Goal: Task Accomplishment & Management: Use online tool/utility

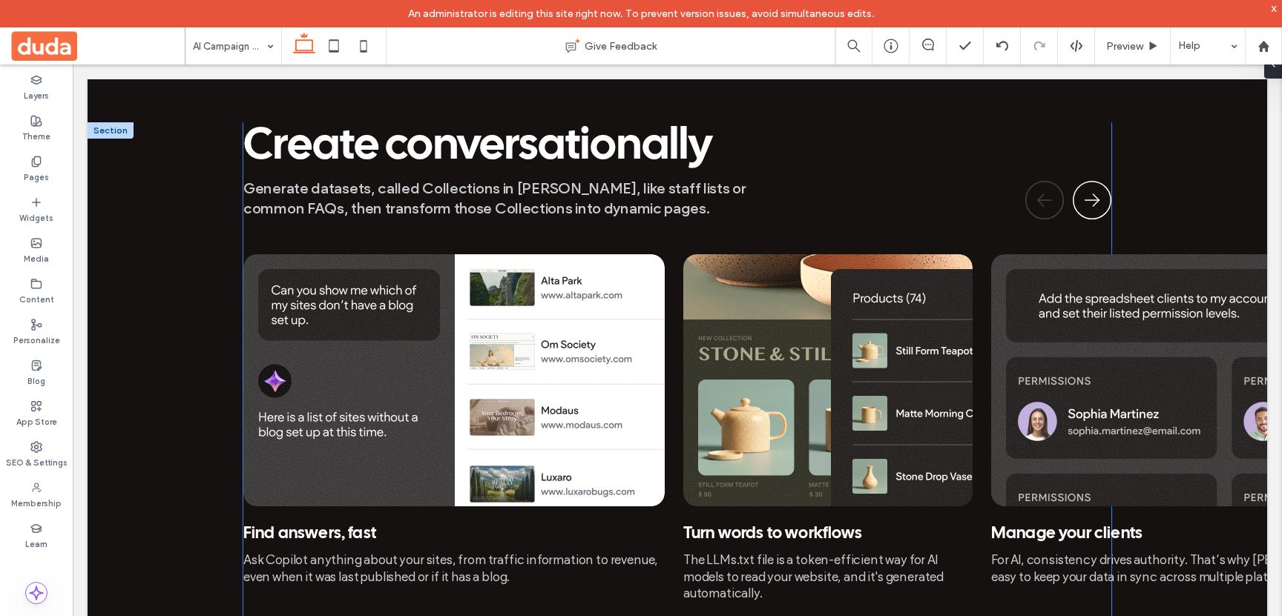
click at [731, 344] on img at bounding box center [827, 380] width 289 height 252
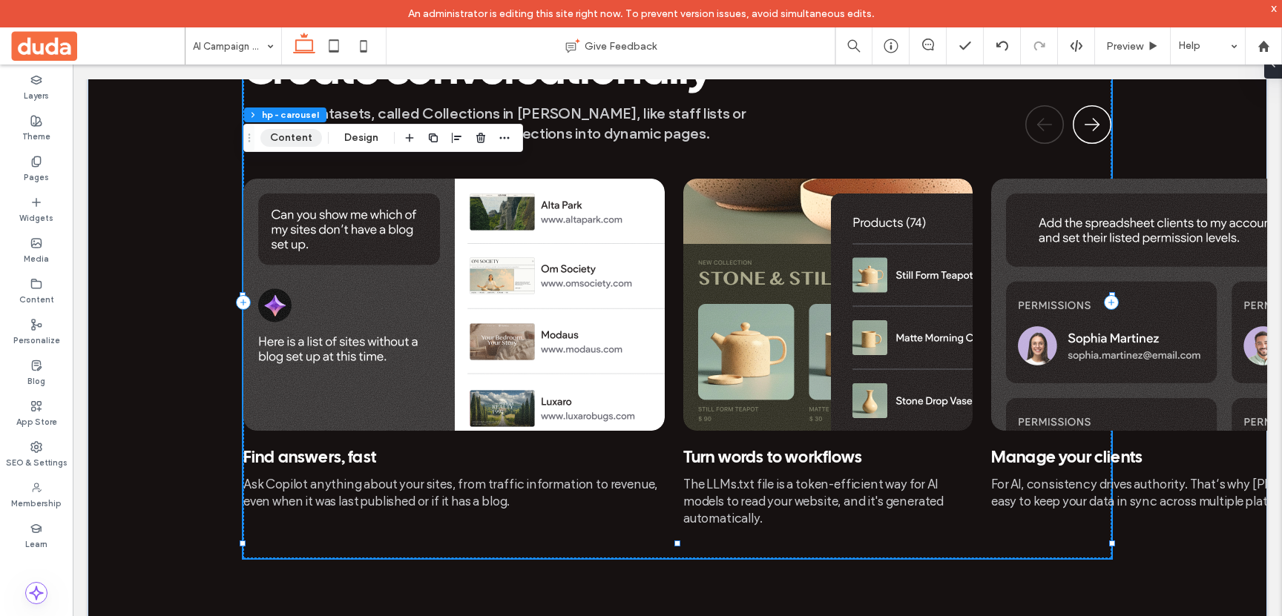
click at [285, 136] on button "Content" at bounding box center [291, 138] width 62 height 18
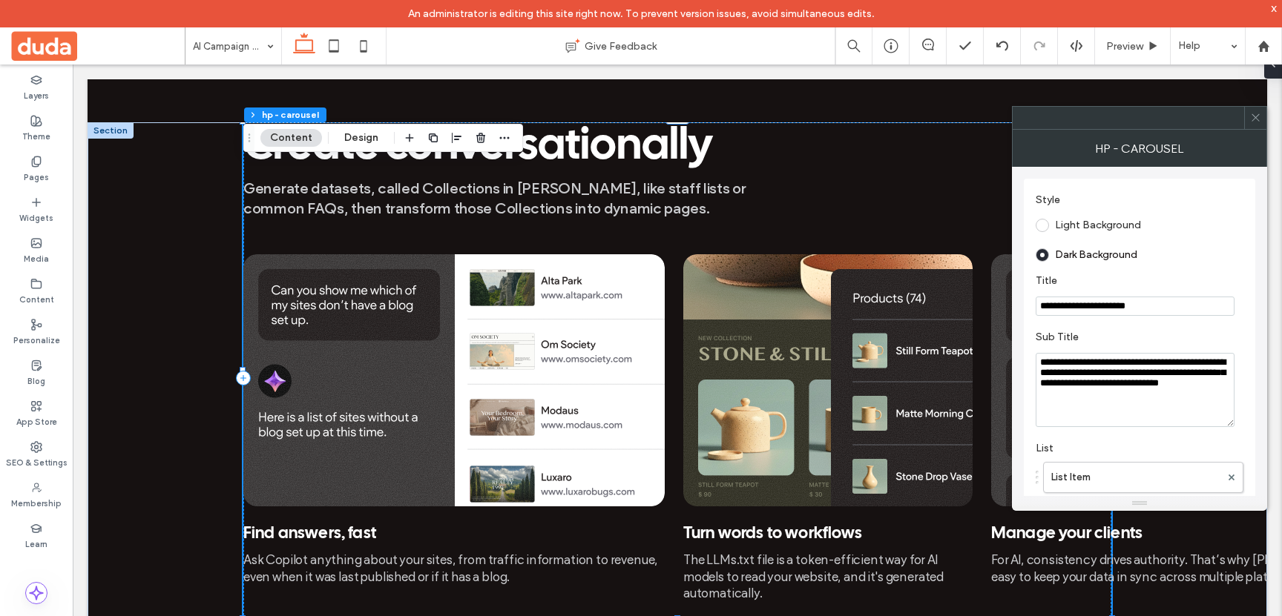
scroll to position [169, 0]
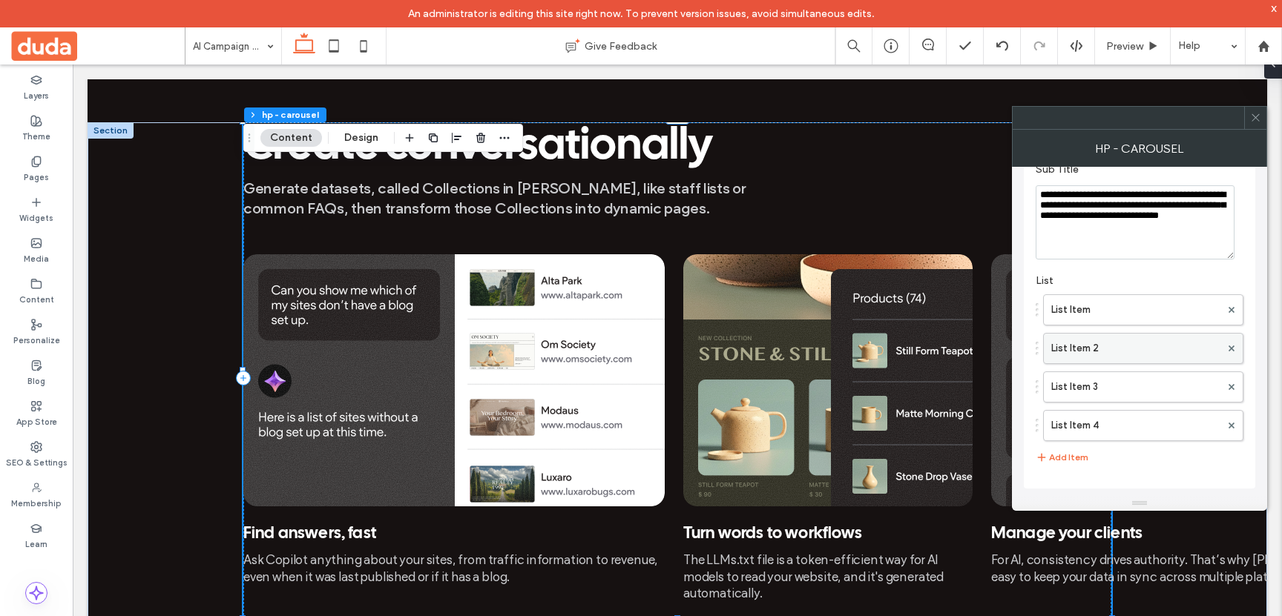
click at [1086, 343] on label "List Item 2" at bounding box center [1135, 349] width 169 height 30
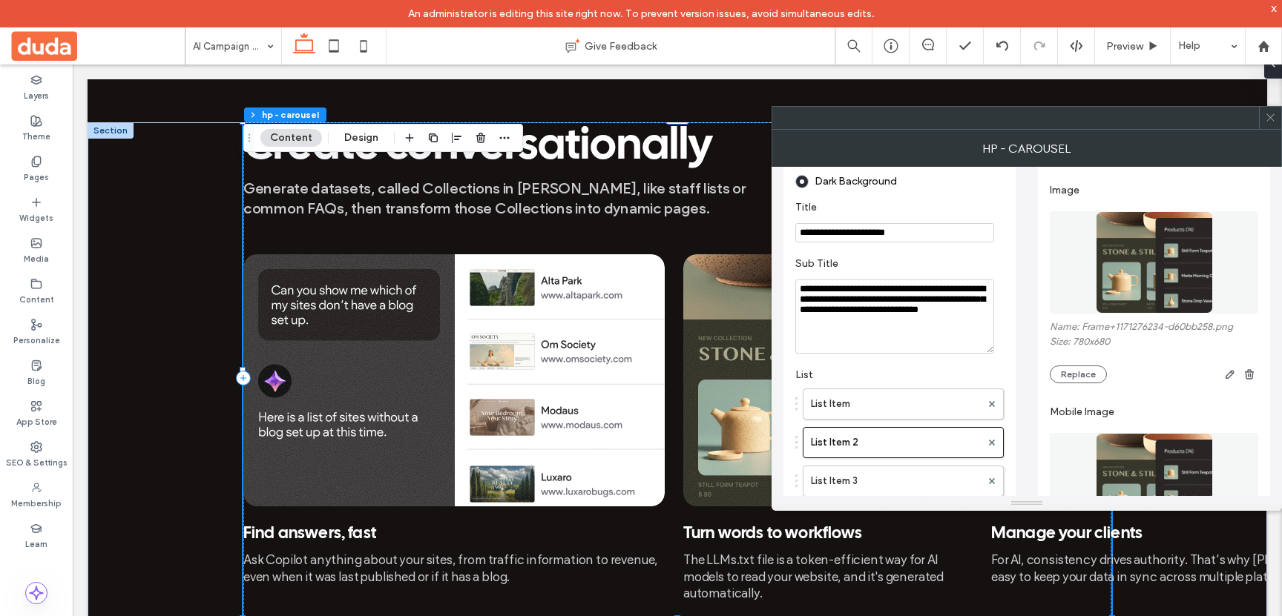
scroll to position [4, 0]
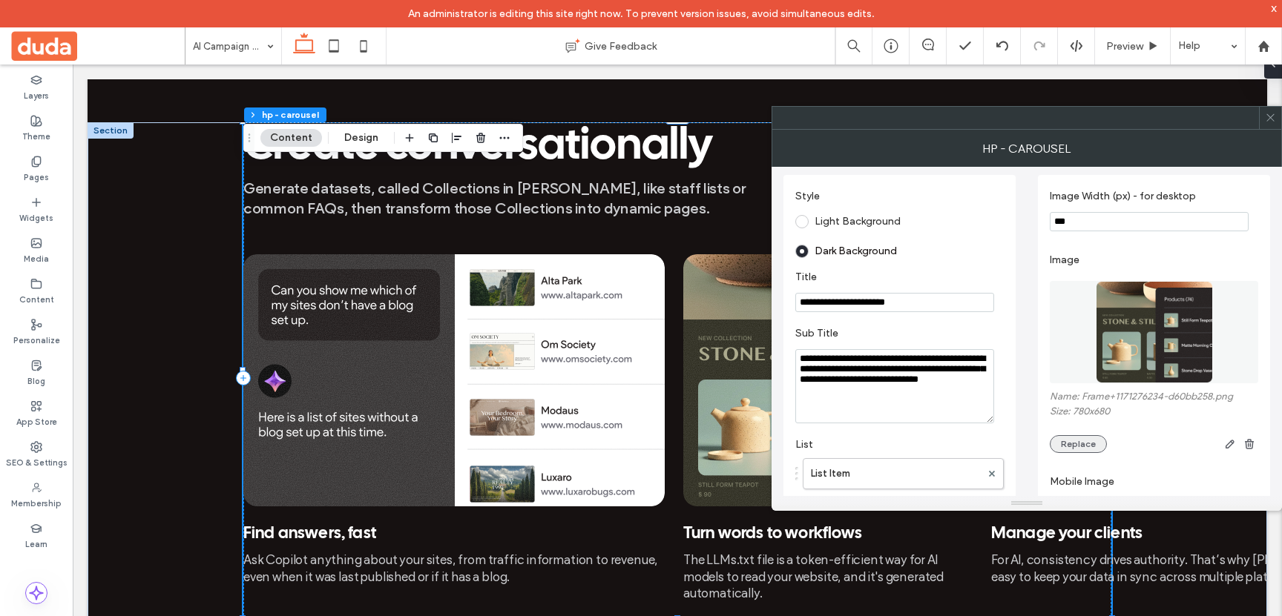
click at [1088, 444] on button "Replace" at bounding box center [1078, 444] width 57 height 18
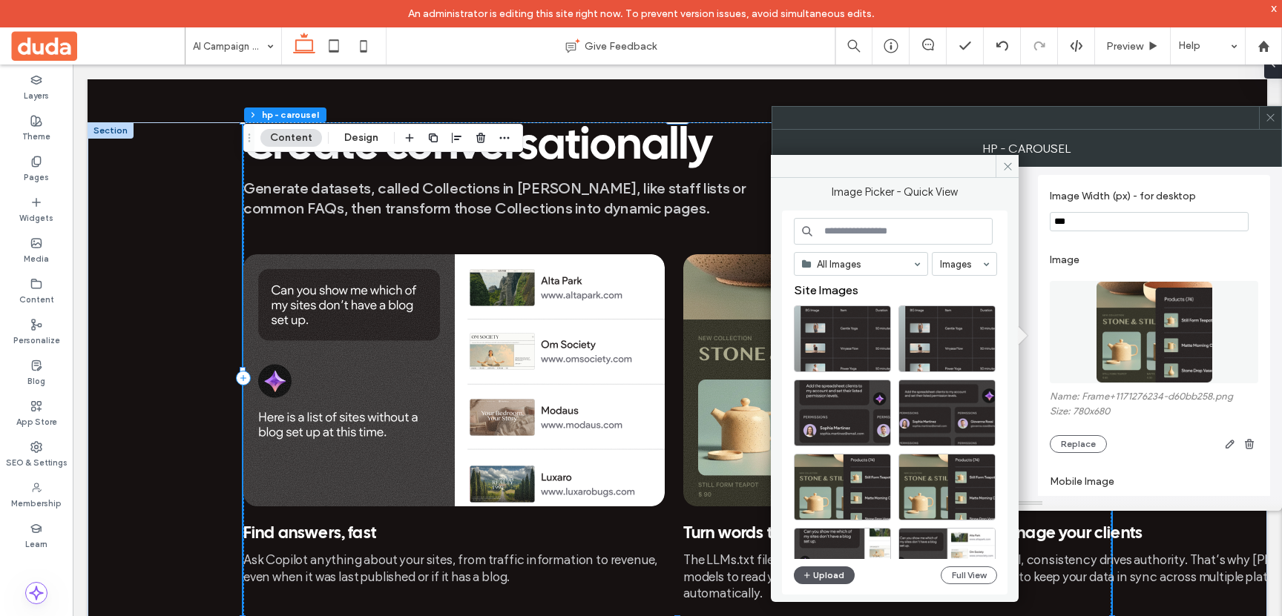
click at [817, 575] on button "Upload" at bounding box center [824, 576] width 61 height 18
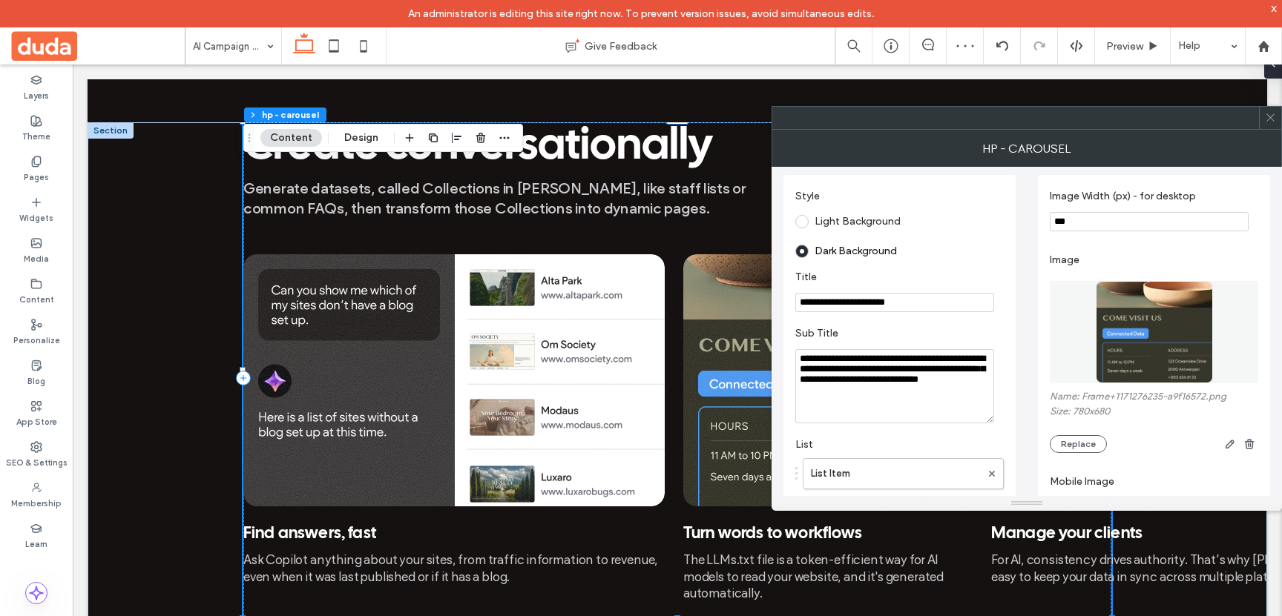
click at [1272, 123] on span at bounding box center [1270, 118] width 11 height 22
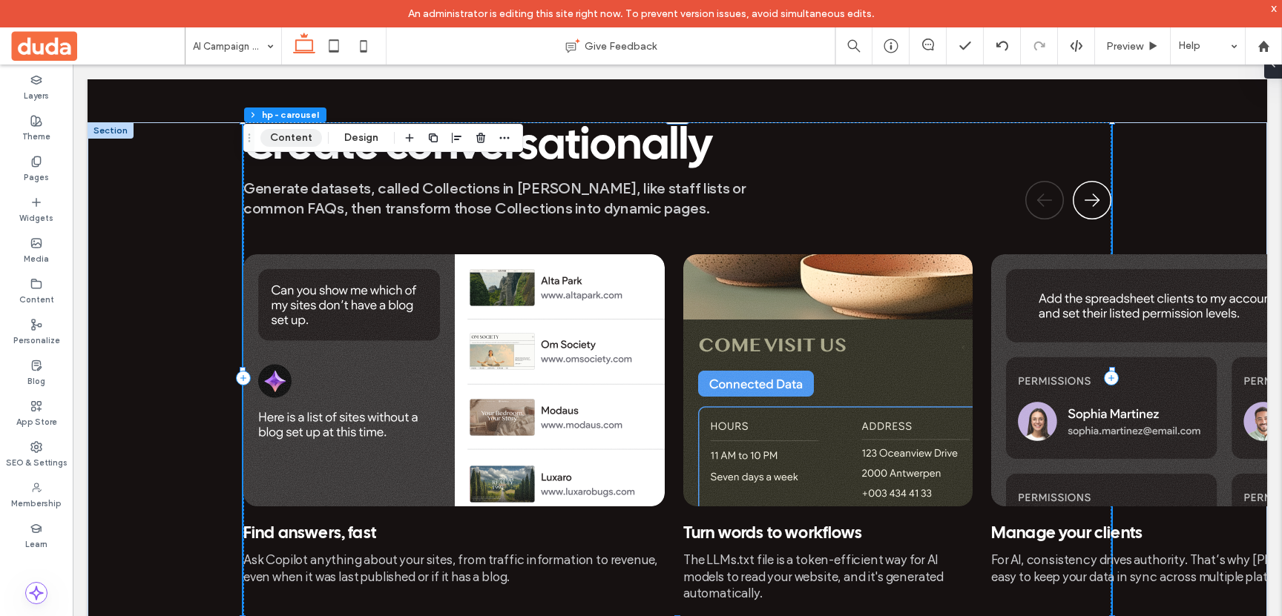
click at [288, 140] on button "Content" at bounding box center [291, 138] width 62 height 18
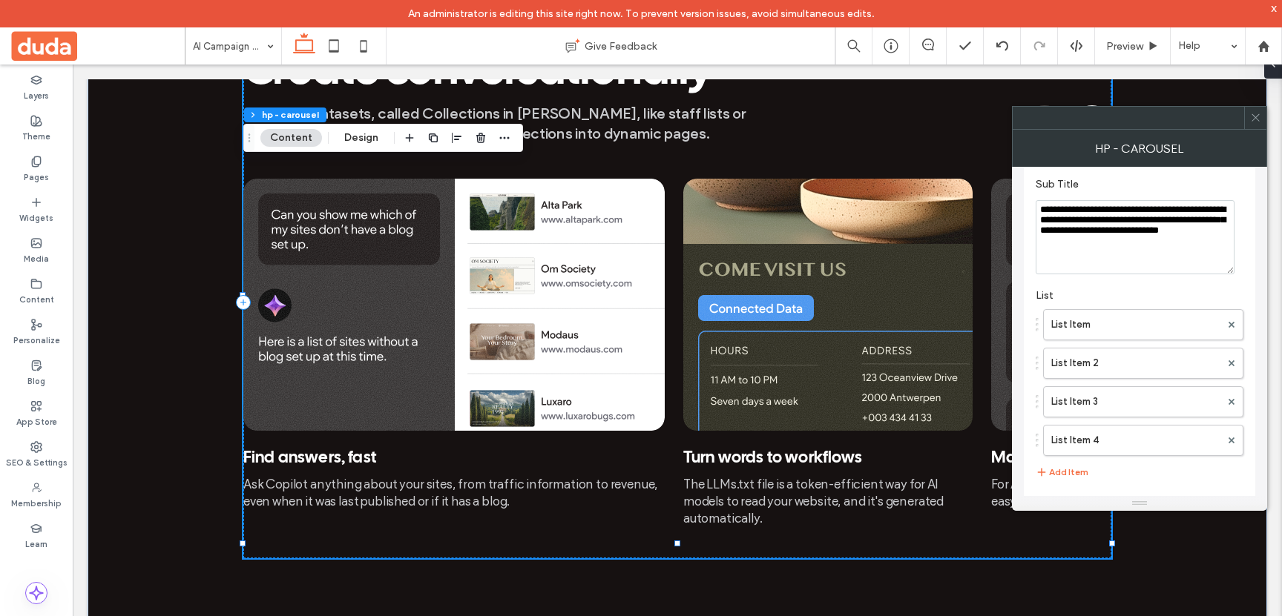
scroll to position [169, 0]
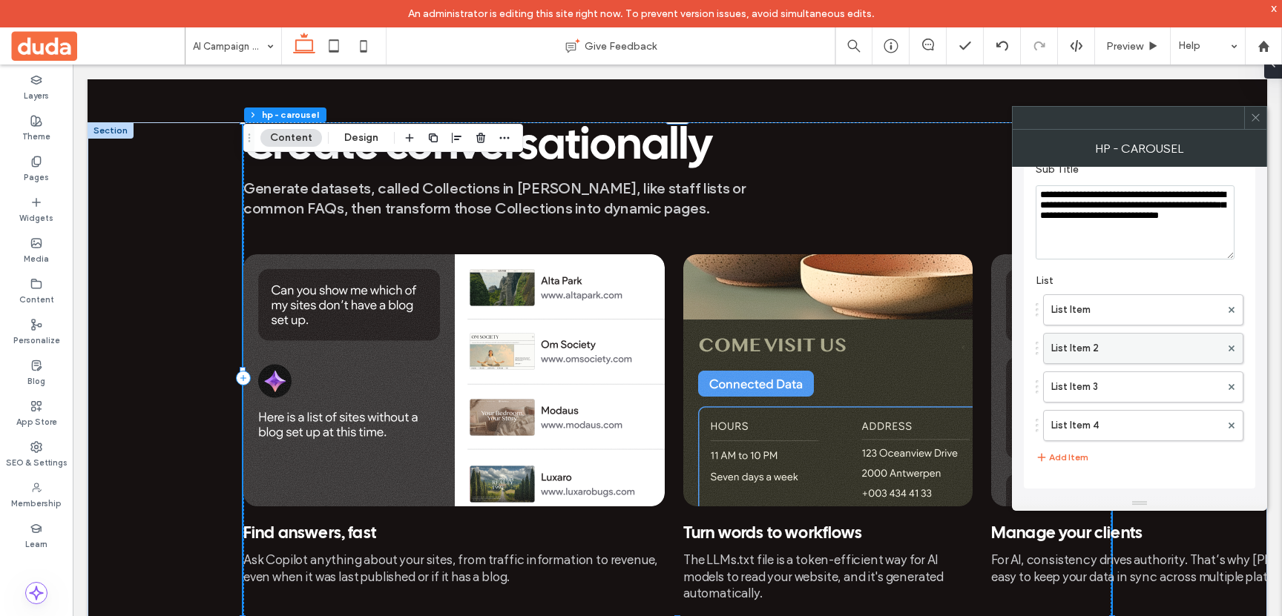
click at [1108, 346] on label "List Item 2" at bounding box center [1135, 349] width 169 height 30
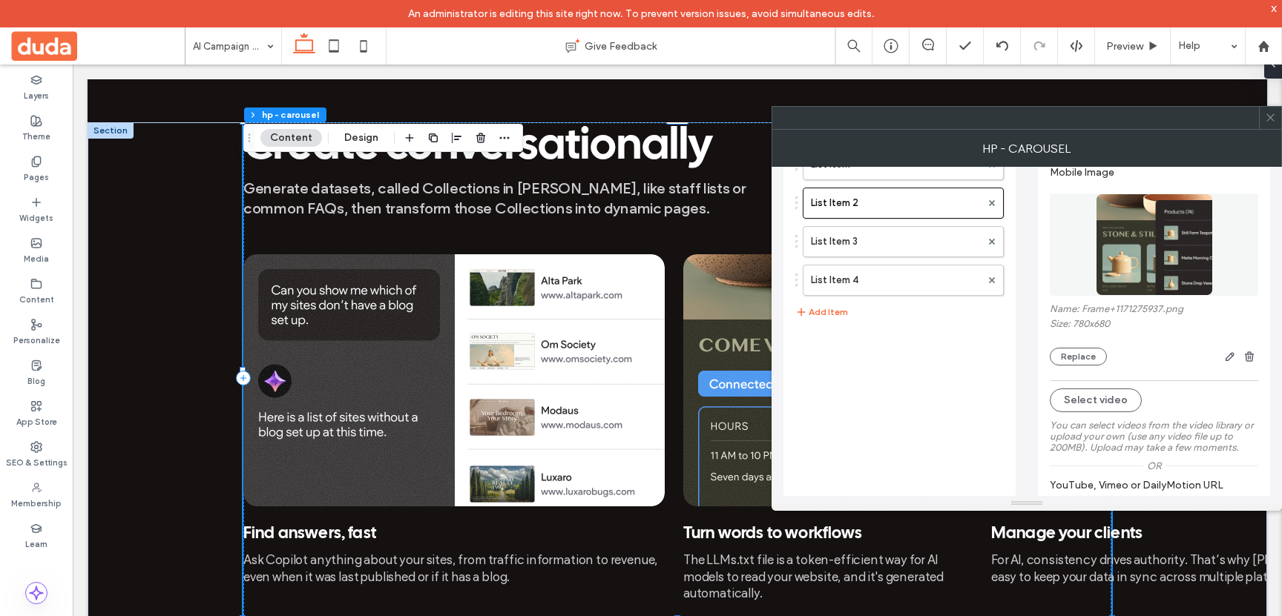
scroll to position [315, 0]
click at [1079, 360] on button "Replace" at bounding box center [1078, 355] width 57 height 18
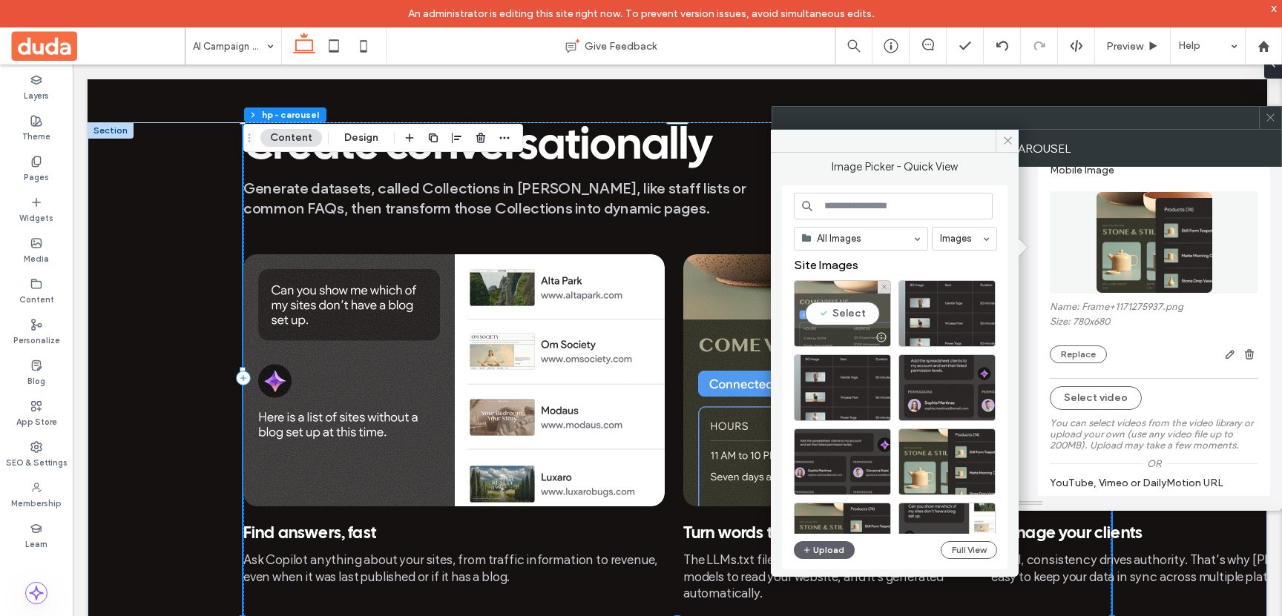
click at [845, 323] on div "Select" at bounding box center [842, 313] width 97 height 67
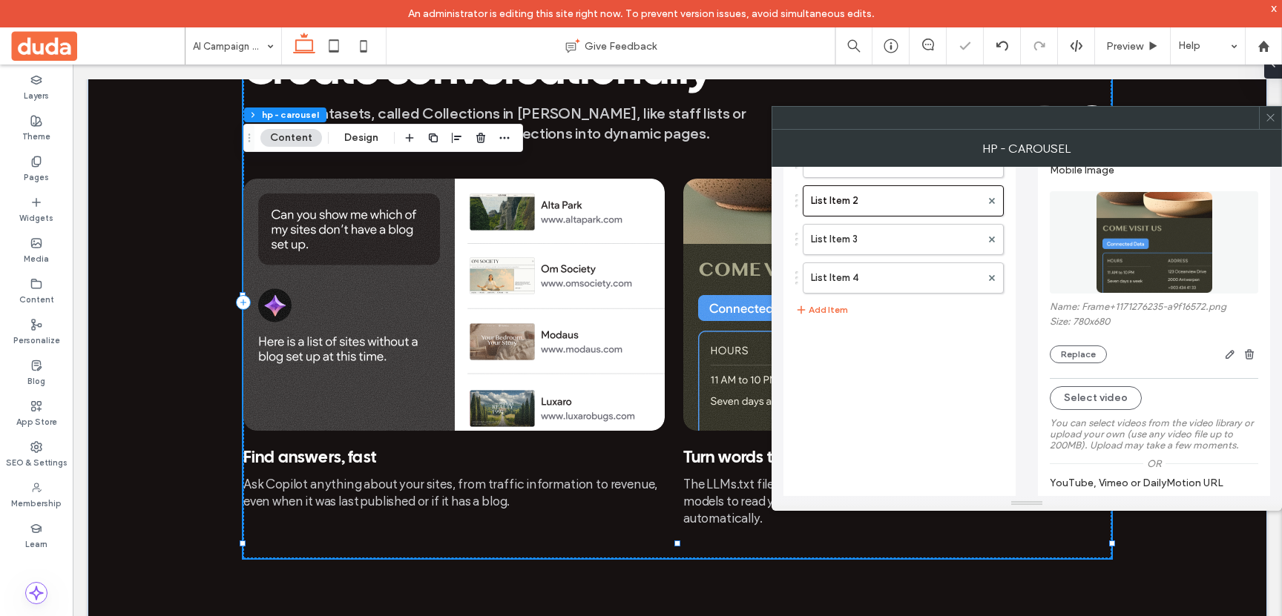
click at [1271, 117] on icon at bounding box center [1270, 117] width 11 height 11
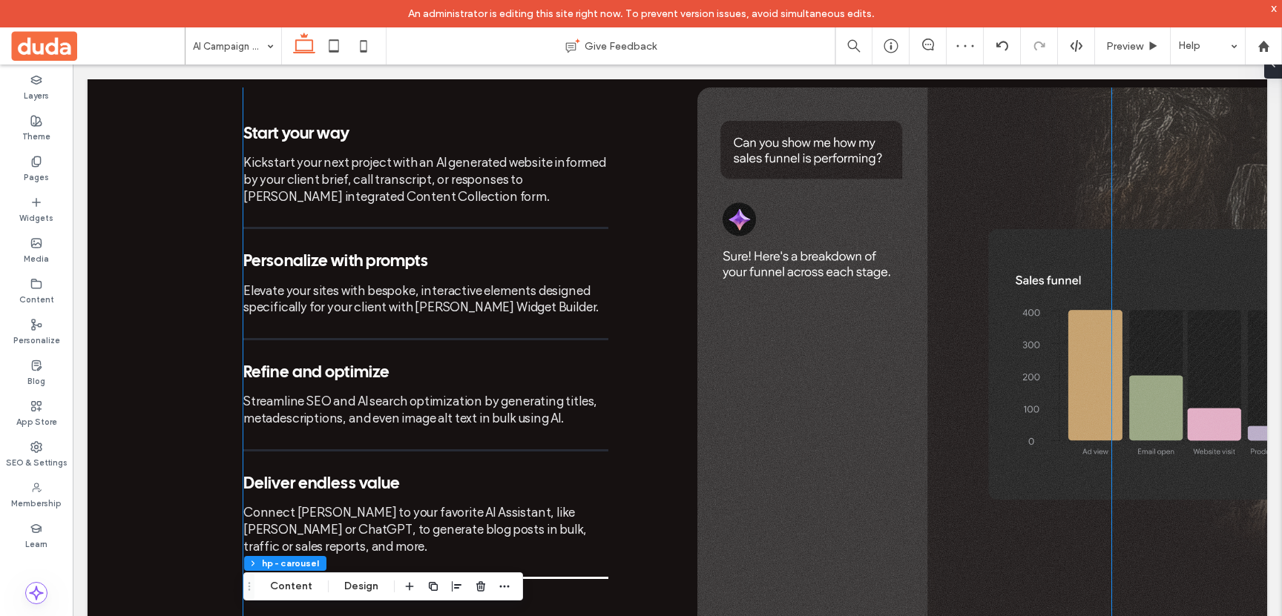
scroll to position [1458, 0]
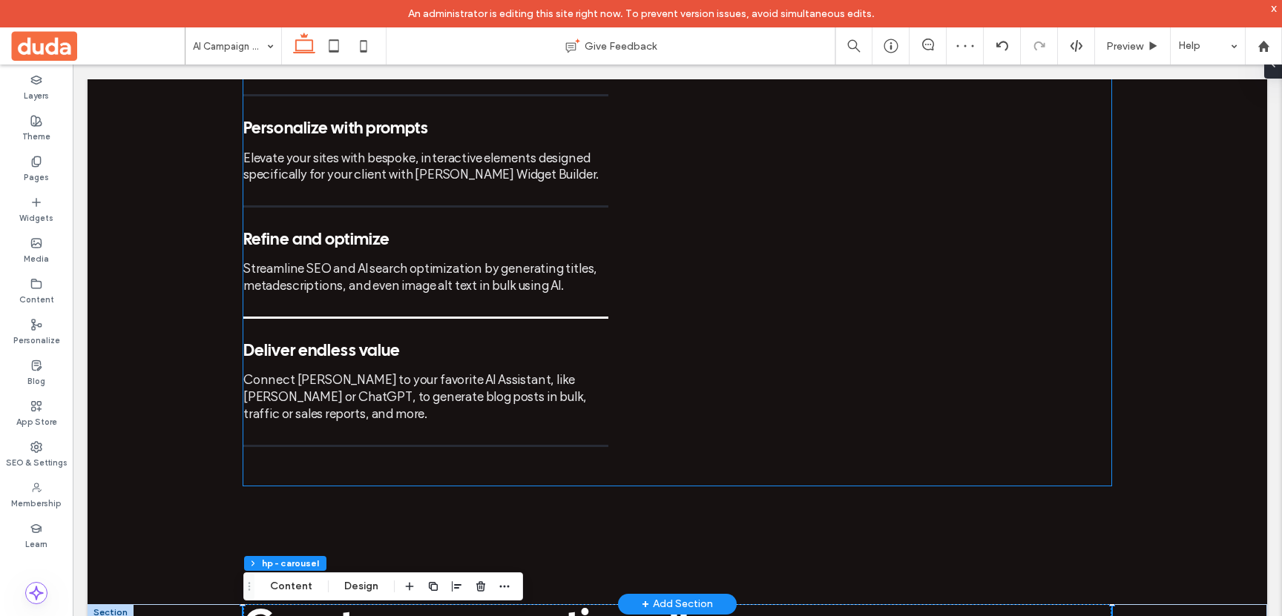
click at [508, 260] on div "Streamline SEO and AI search optimization by generating titles, metadescription…" at bounding box center [425, 277] width 365 height 34
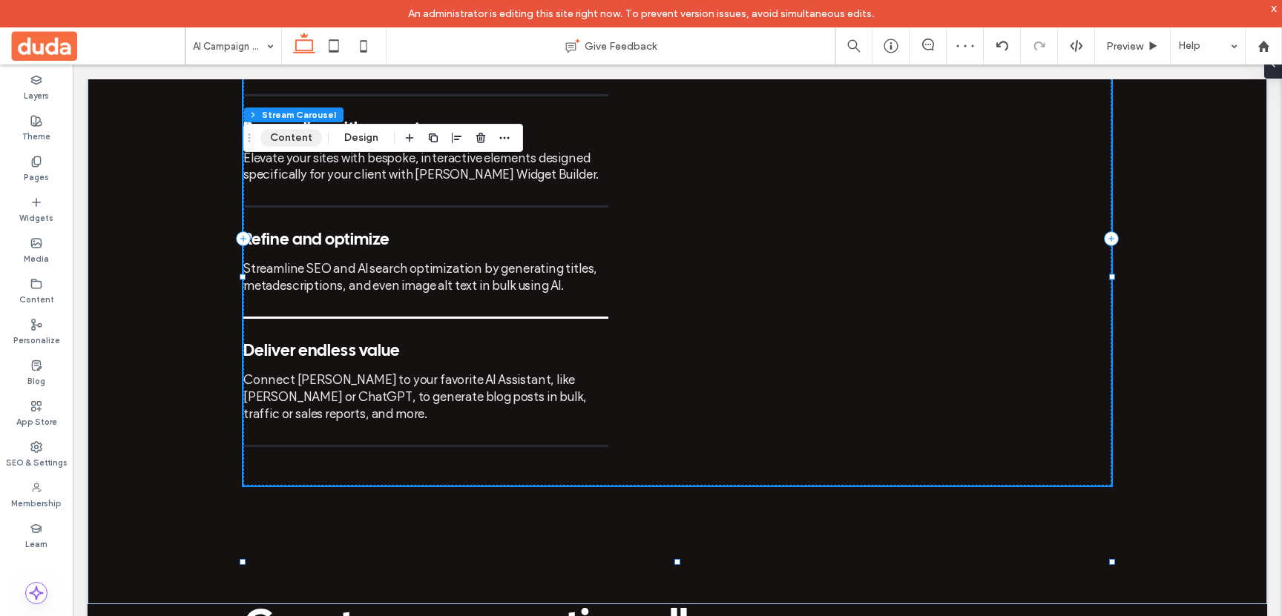
click at [286, 138] on button "Content" at bounding box center [291, 138] width 62 height 18
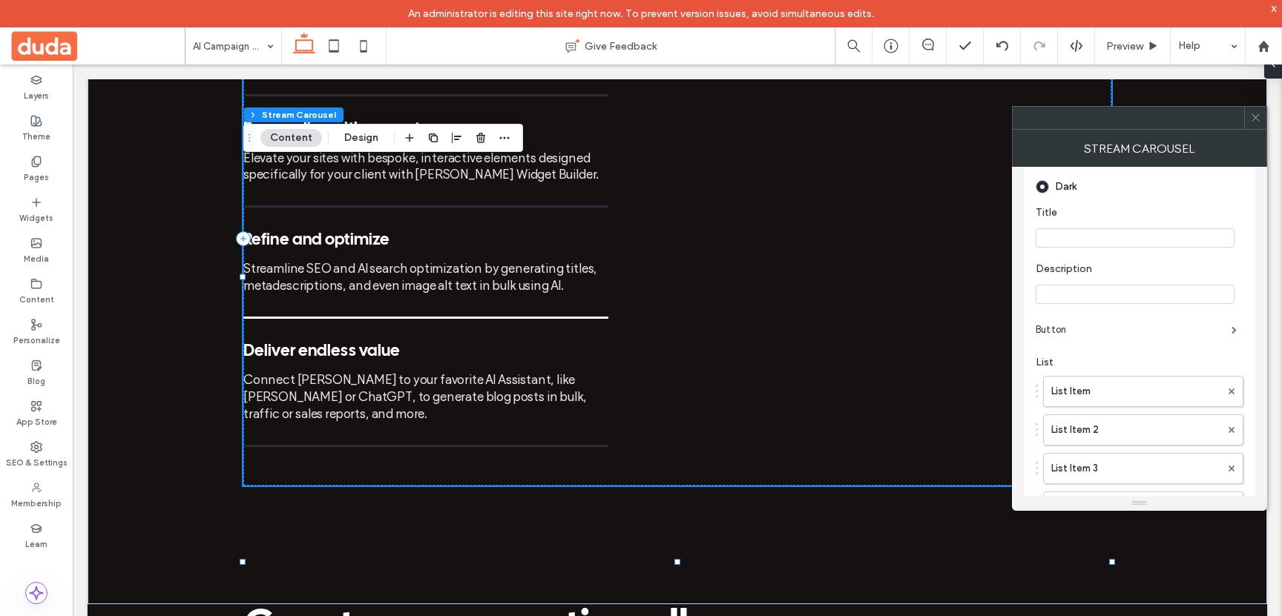
scroll to position [271, 0]
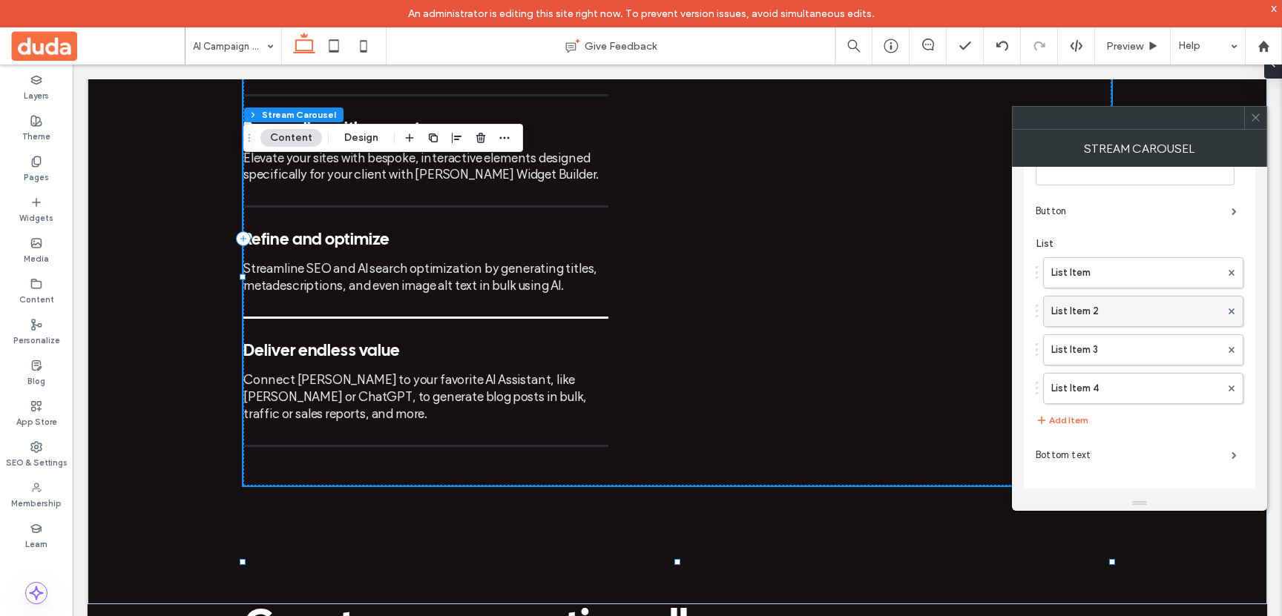
click at [1099, 310] on label "List Item 2" at bounding box center [1135, 312] width 169 height 30
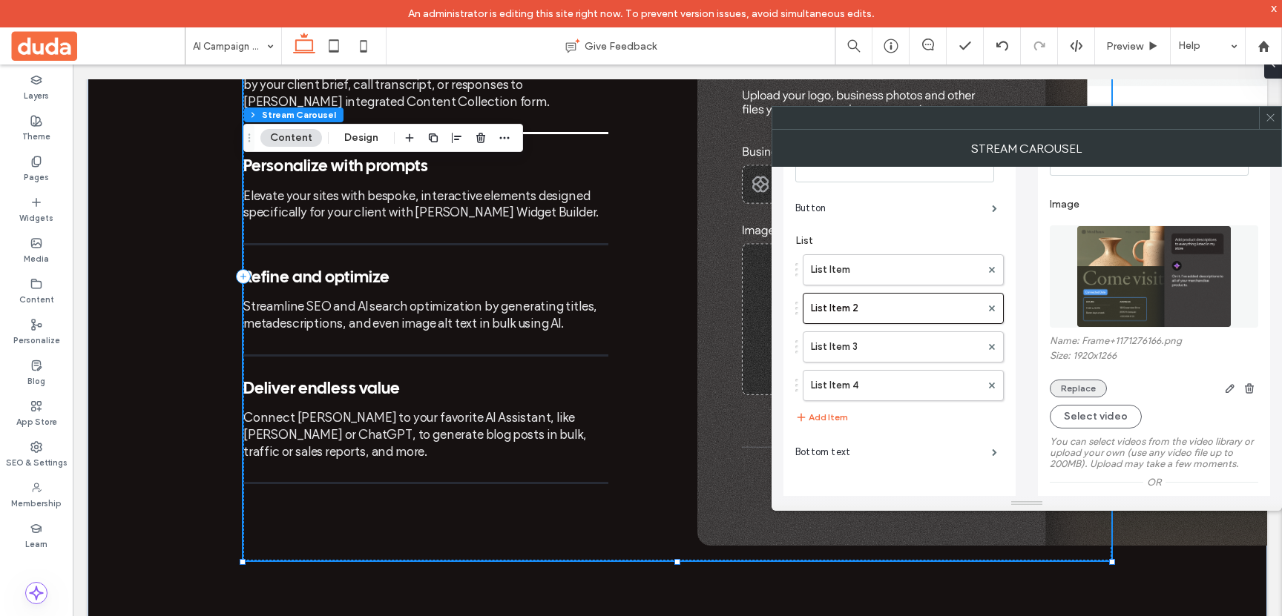
click at [1078, 396] on button "Replace" at bounding box center [1078, 389] width 57 height 18
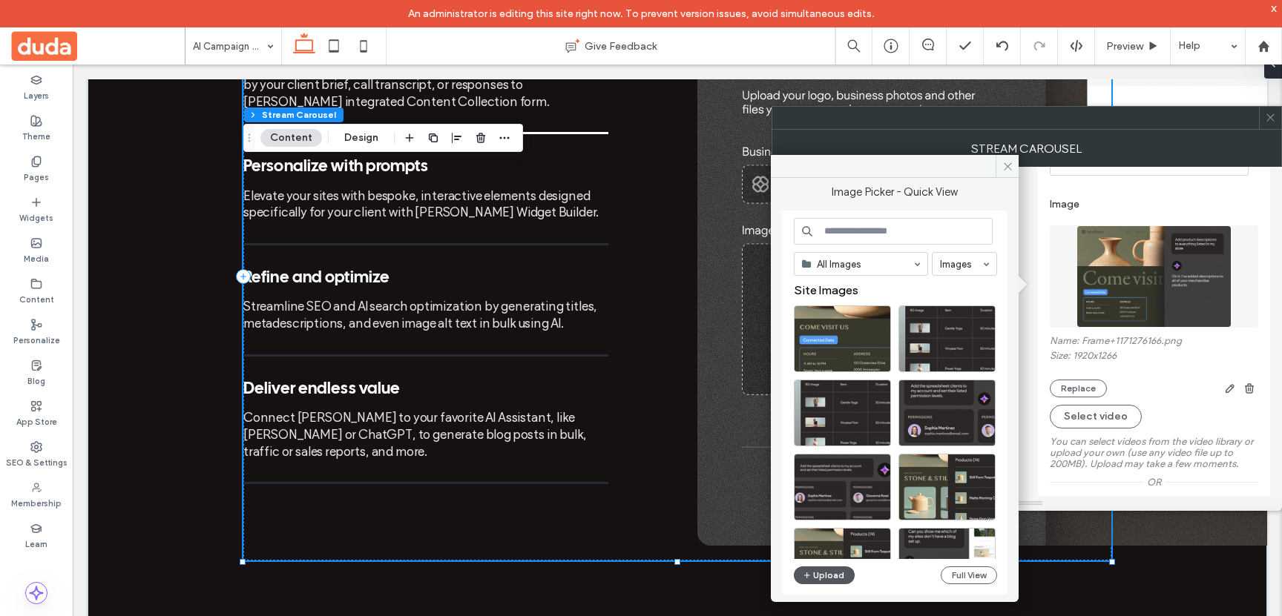
click at [833, 576] on button "Upload" at bounding box center [824, 576] width 61 height 18
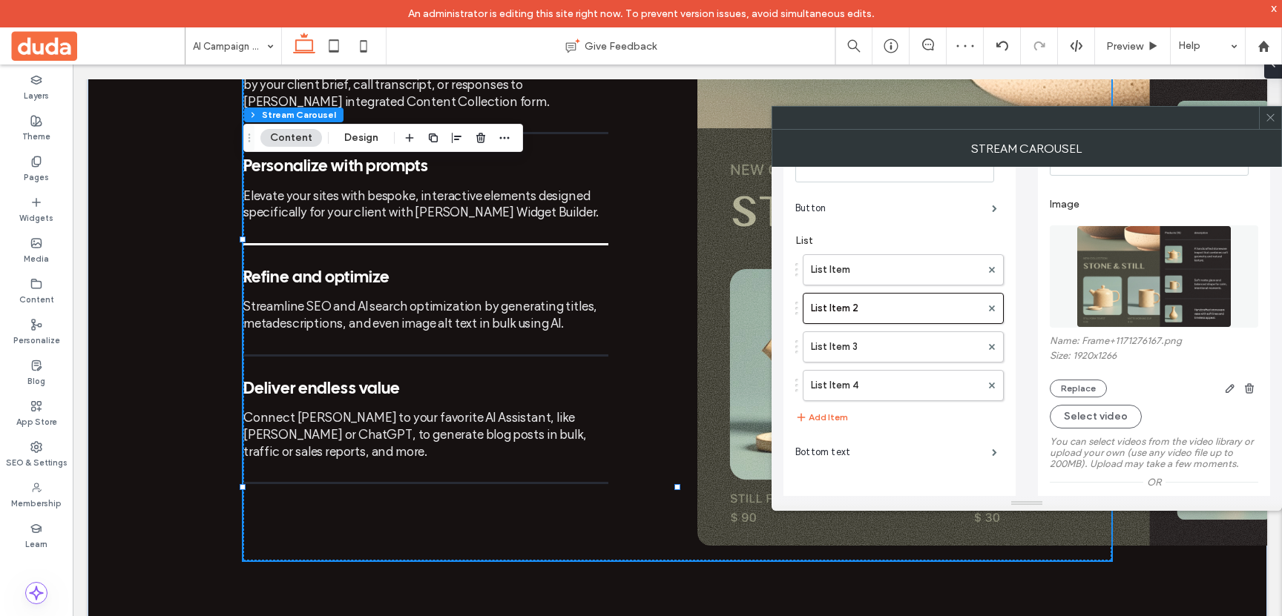
click at [1273, 123] on span at bounding box center [1270, 118] width 11 height 22
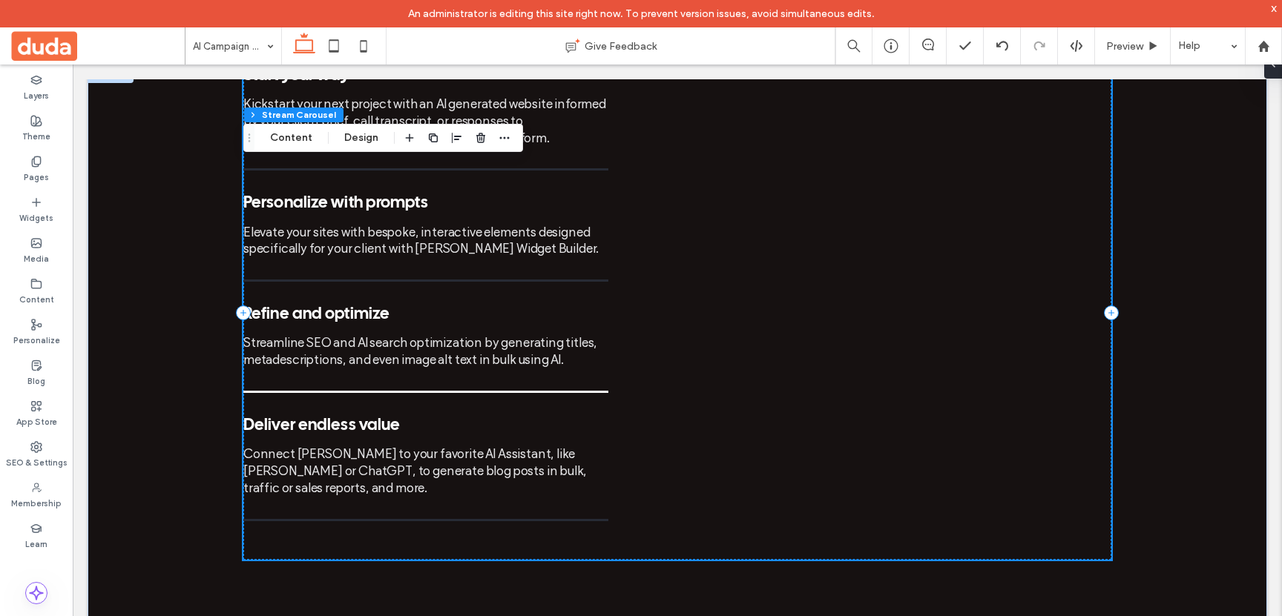
scroll to position [1389, 0]
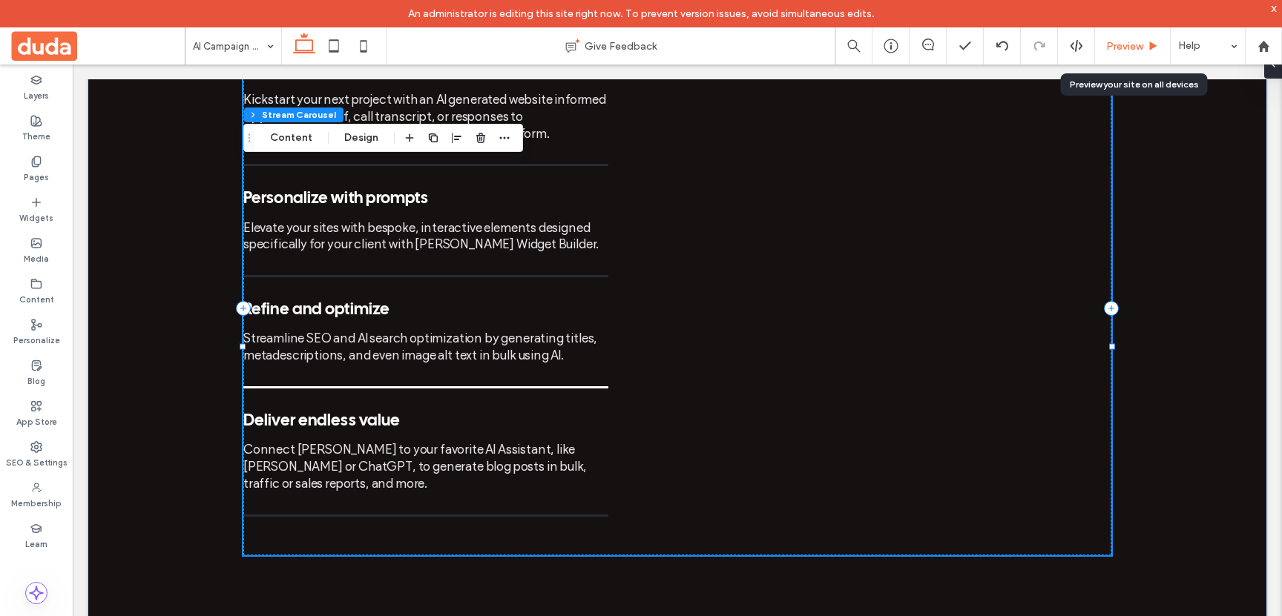
click at [1134, 51] on span "Preview" at bounding box center [1124, 46] width 37 height 13
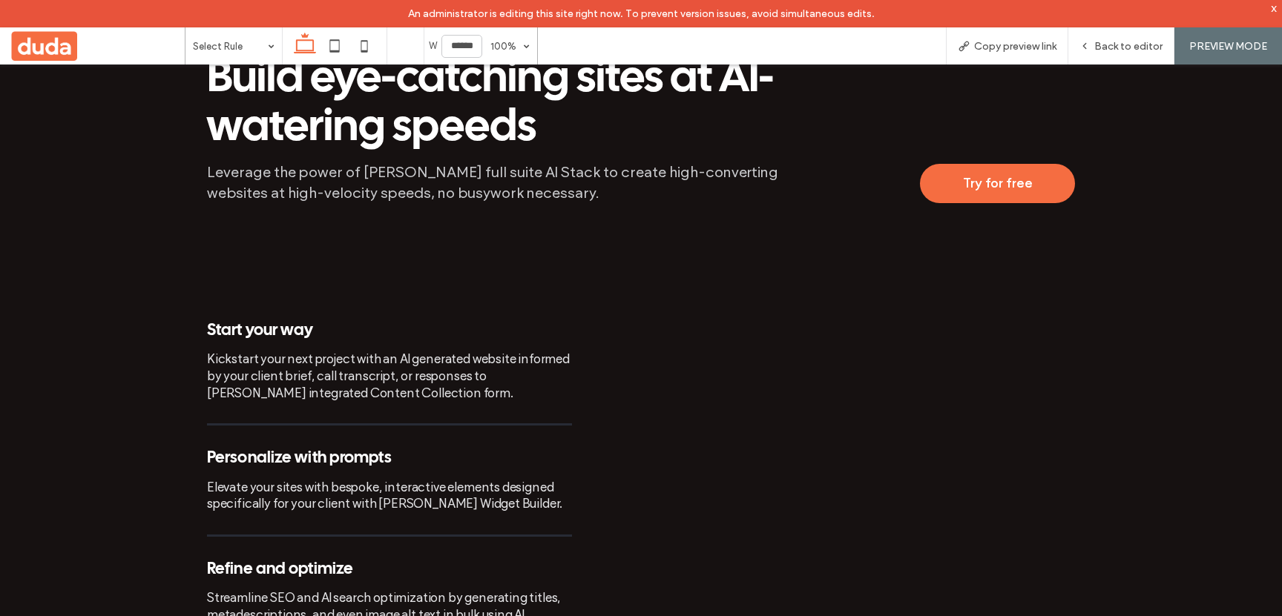
scroll to position [1110, 0]
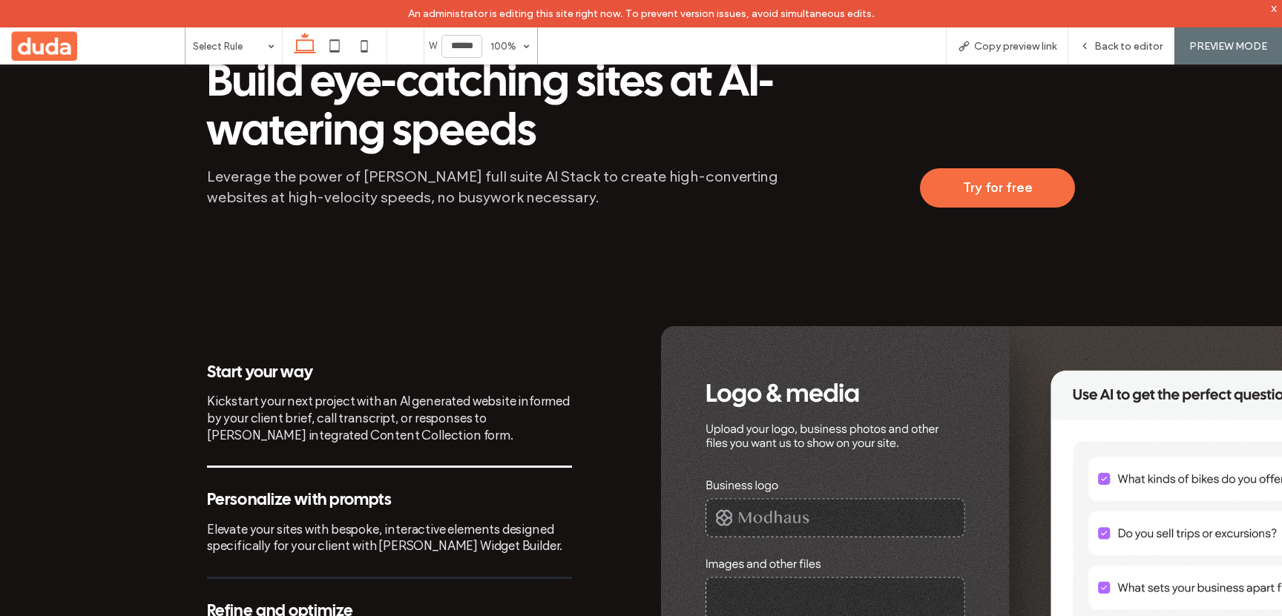
click at [264, 393] on div "Kickstart your next project with an AI generated website informed by your clien…" at bounding box center [389, 418] width 365 height 50
click at [355, 492] on div "Personalize with prompts" at bounding box center [389, 501] width 365 height 18
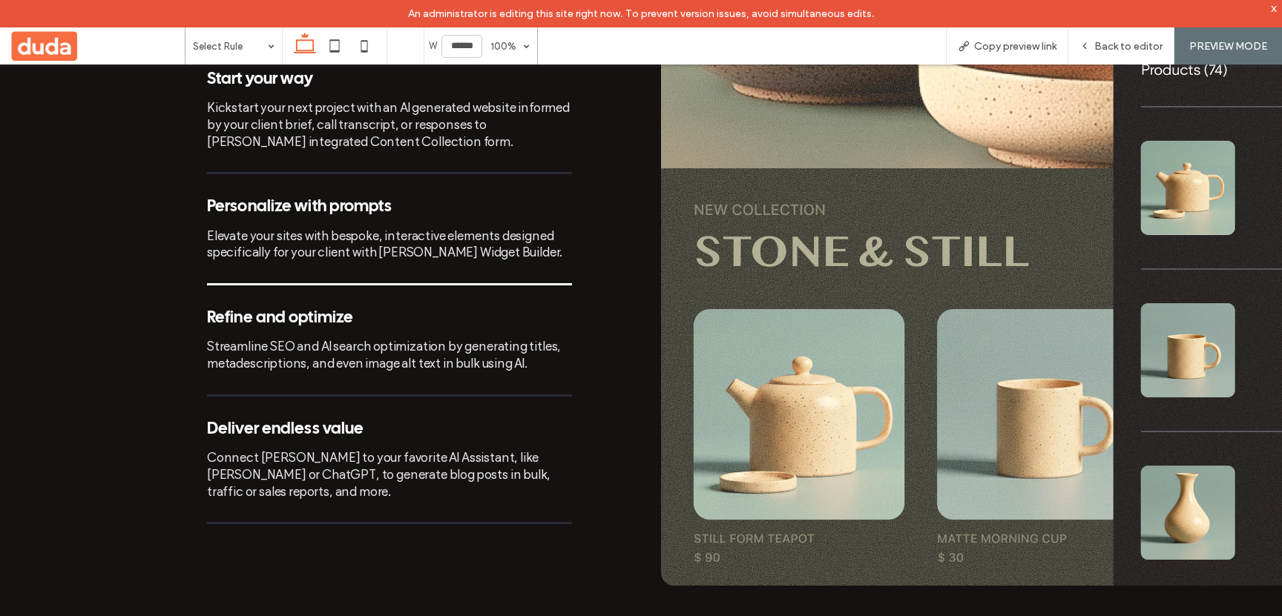
scroll to position [1414, 0]
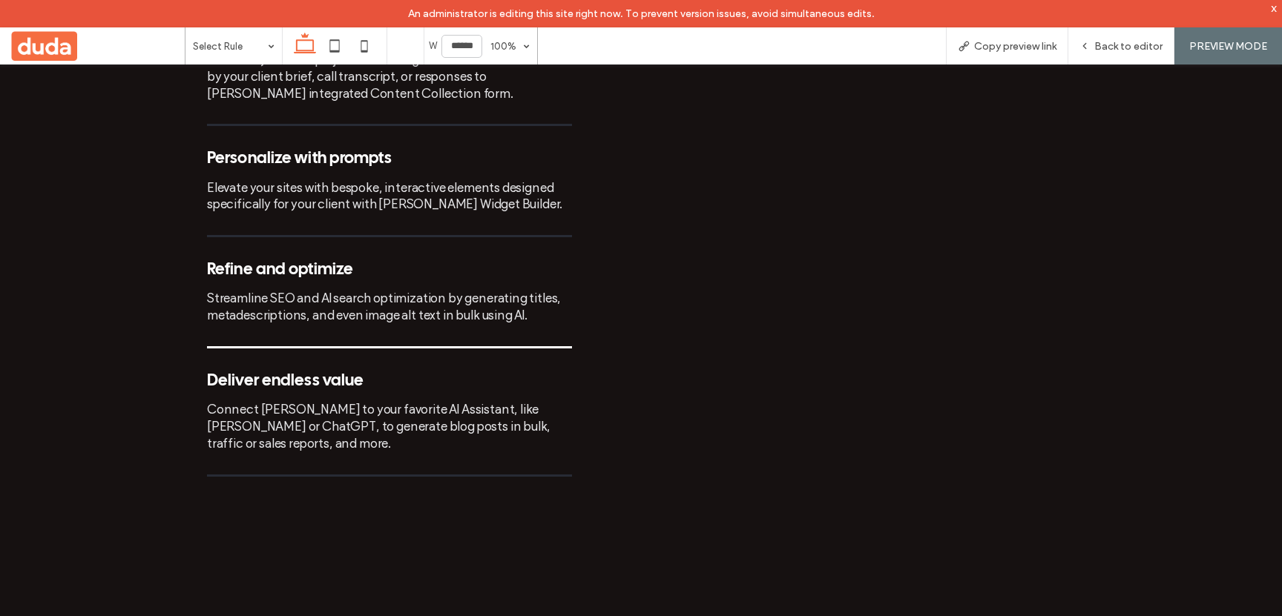
click at [357, 188] on div "Elevate your sites with bespoke, interactive elements designed specifically for…" at bounding box center [389, 197] width 365 height 34
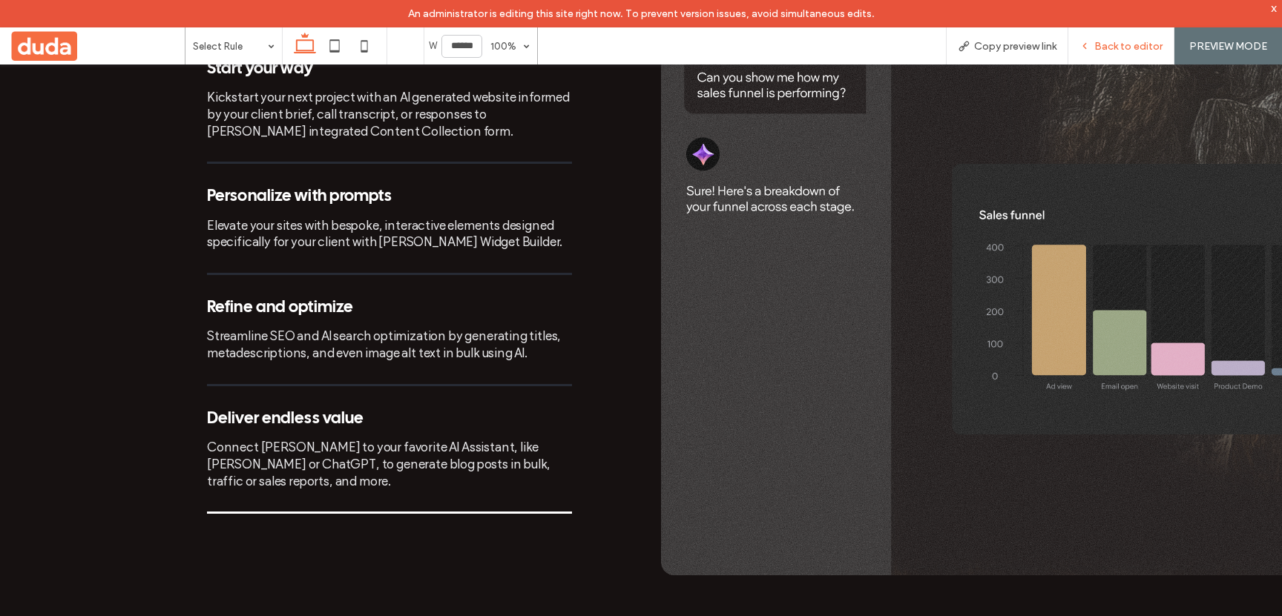
click at [1088, 40] on div "Back to editor" at bounding box center [1120, 46] width 105 height 13
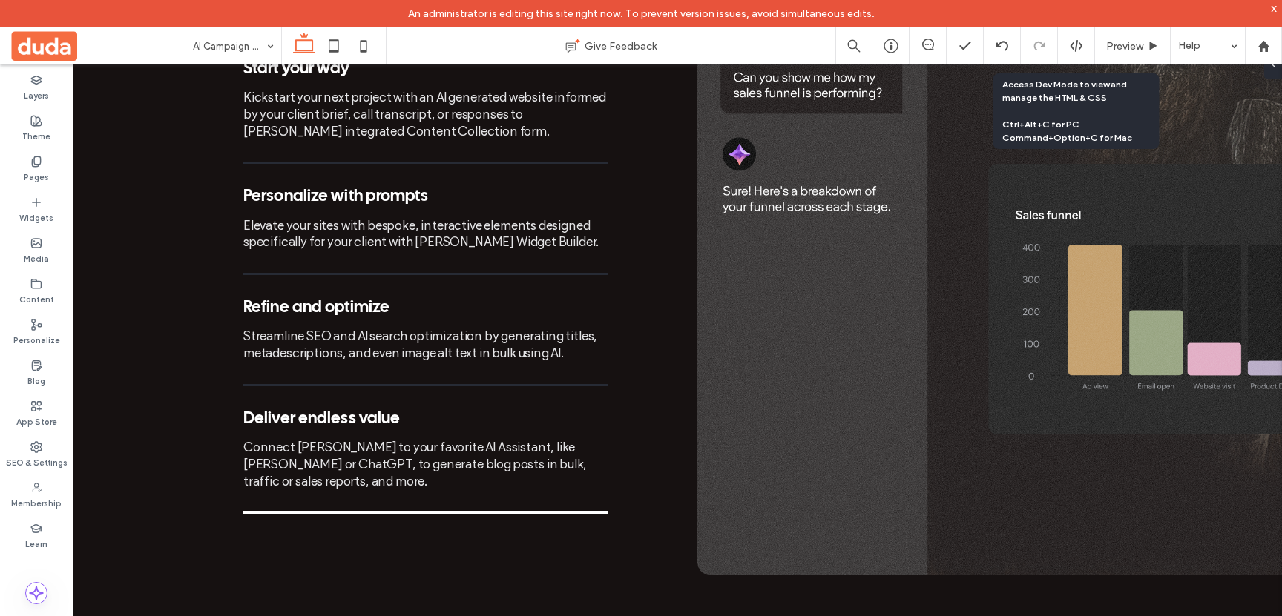
scroll to position [1429, 0]
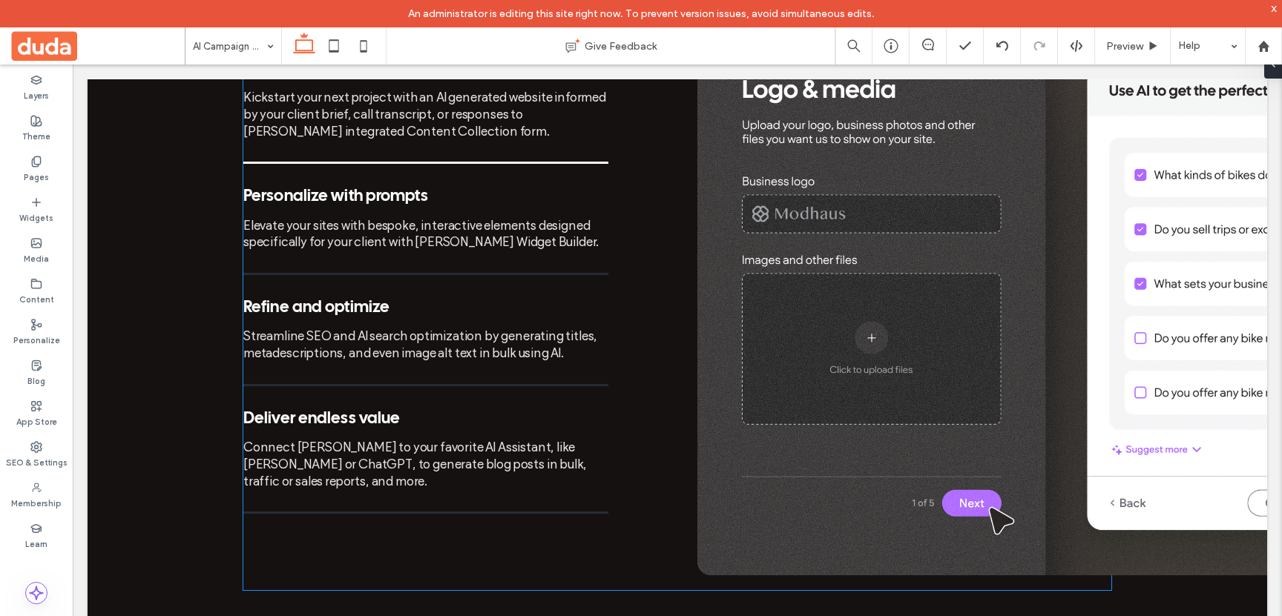
click at [443, 217] on div "Personalize with prompts Elevate your sites with bespoke, interactive elements …" at bounding box center [425, 232] width 365 height 88
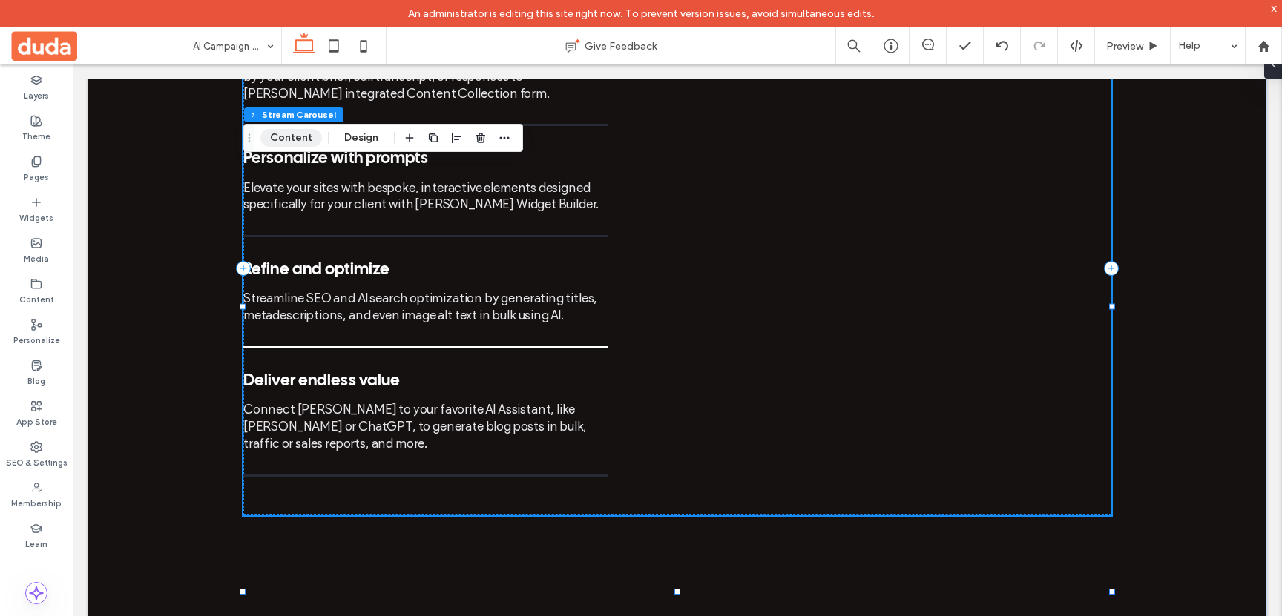
click at [270, 136] on button "Content" at bounding box center [291, 138] width 62 height 18
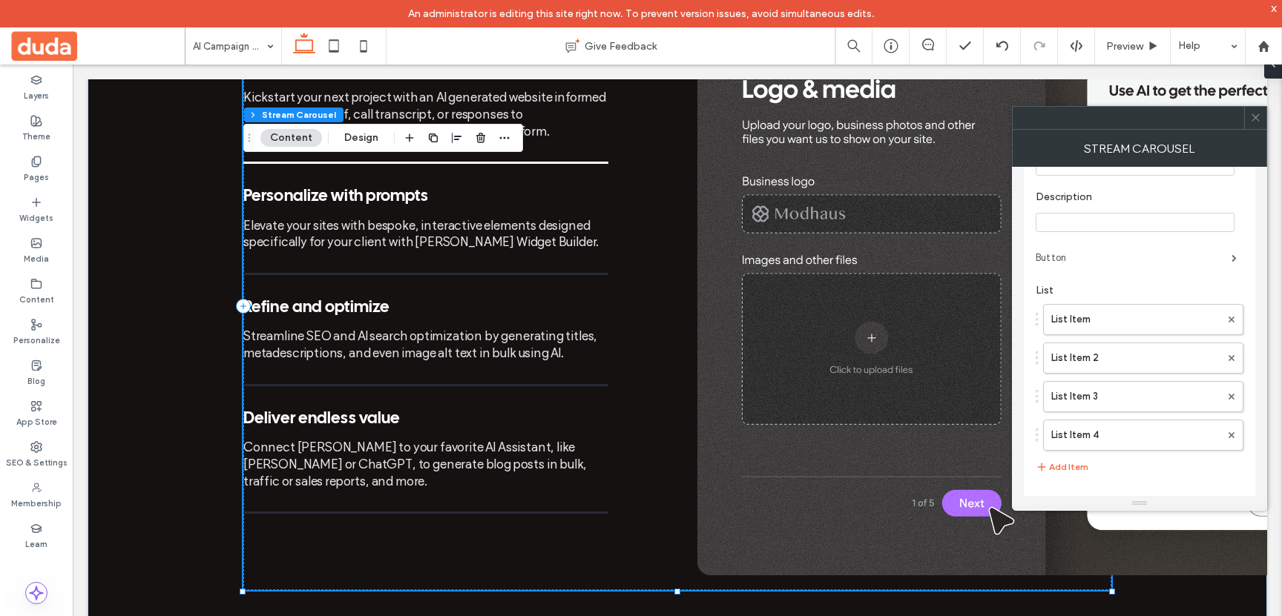
scroll to position [271, 0]
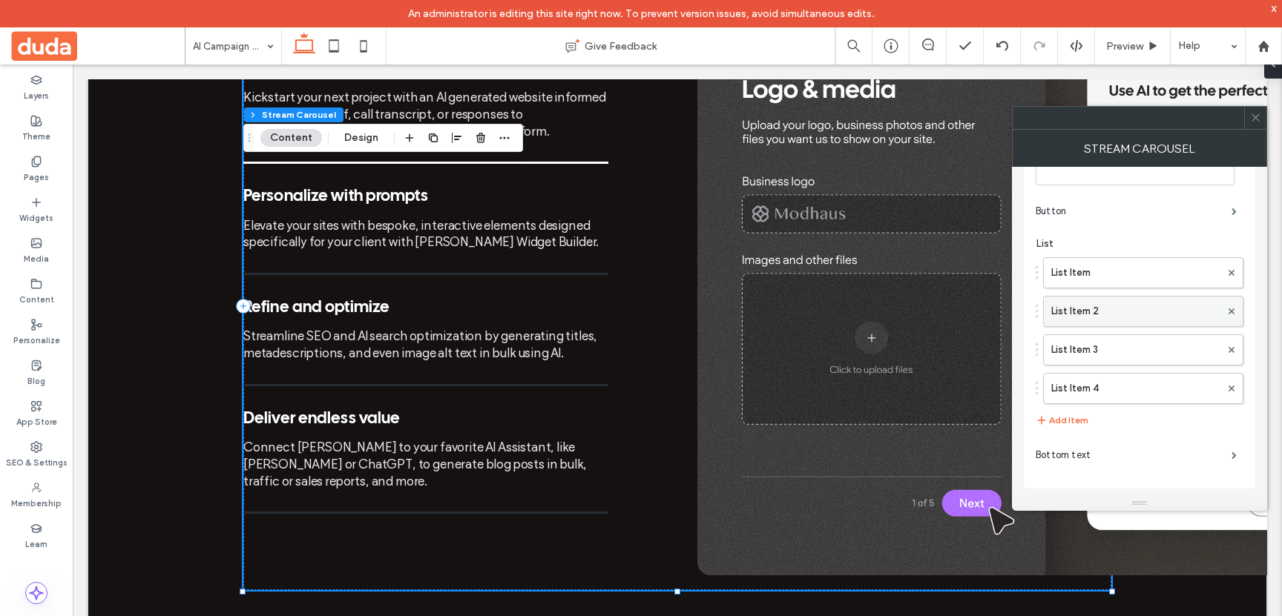
click at [1065, 311] on label "List Item 2" at bounding box center [1135, 312] width 169 height 30
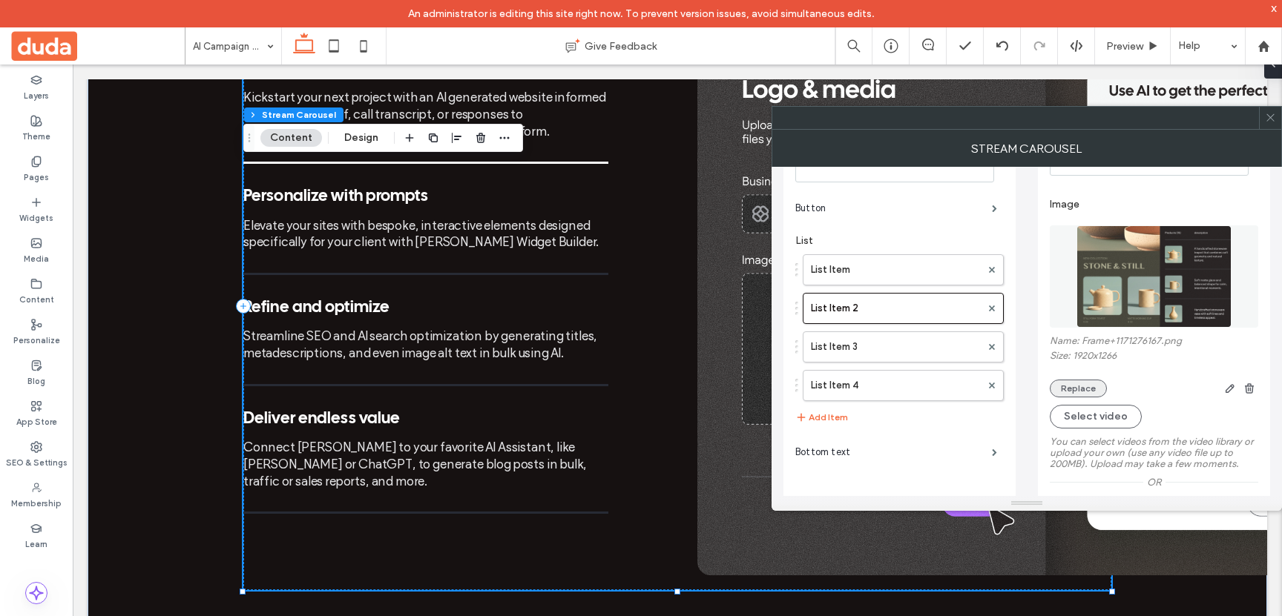
click at [1073, 397] on button "Replace" at bounding box center [1078, 389] width 57 height 18
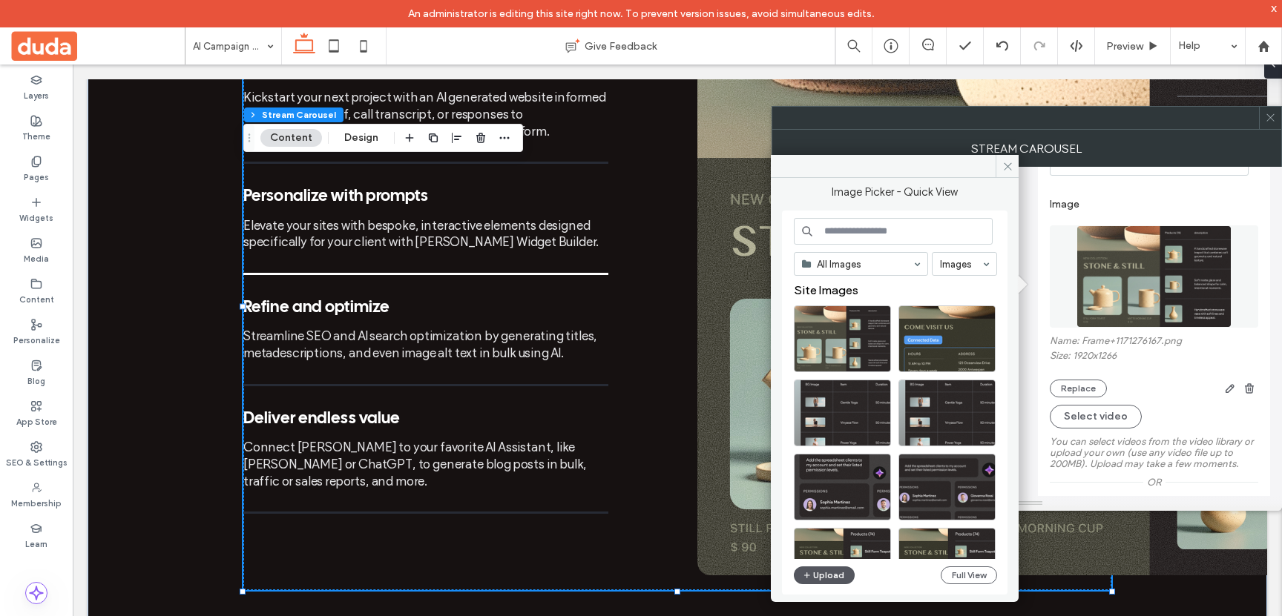
click at [831, 576] on button "Upload" at bounding box center [824, 576] width 61 height 18
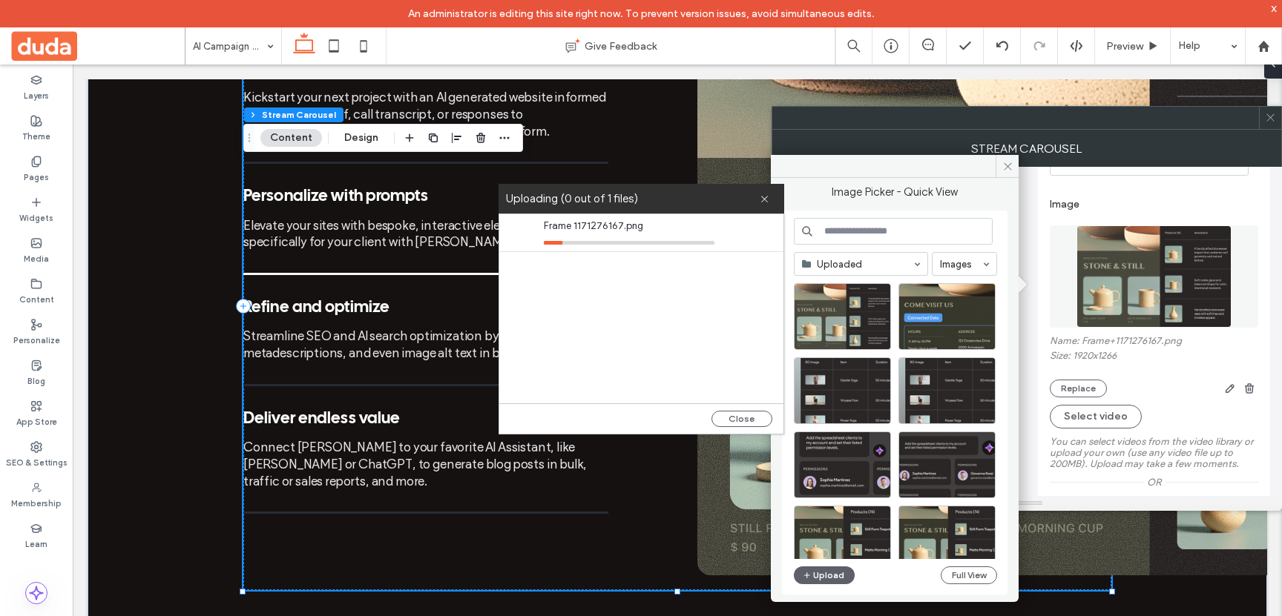
click at [1269, 114] on icon at bounding box center [1270, 117] width 11 height 11
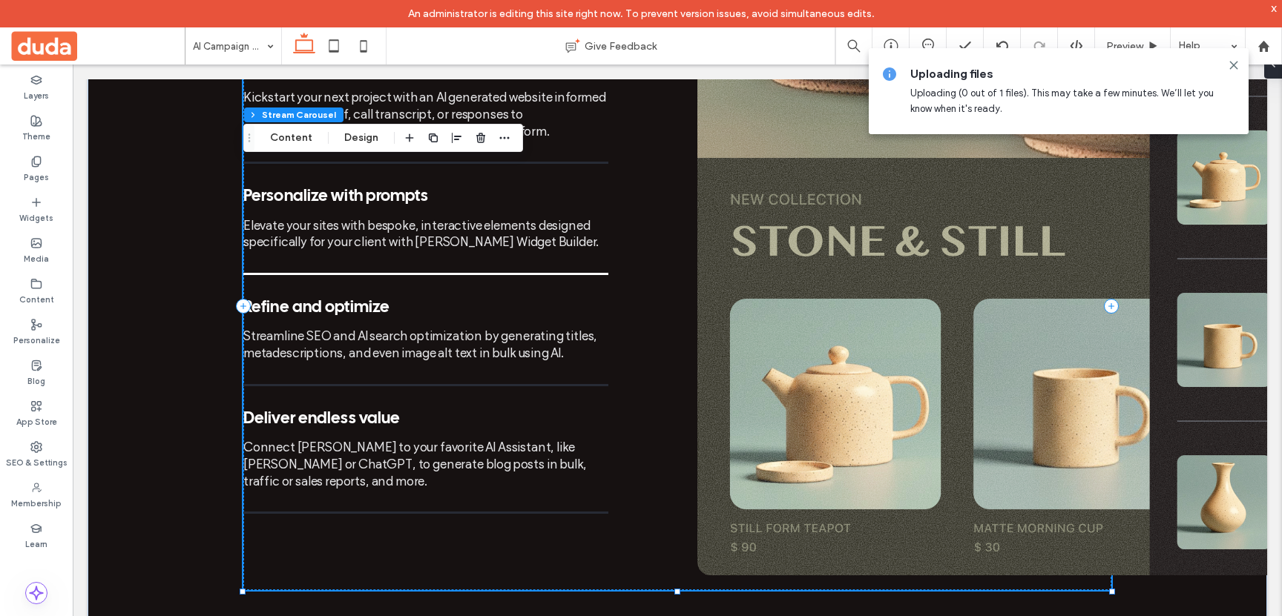
click at [452, 217] on div "Elevate your sites with bespoke, interactive elements designed specifically for…" at bounding box center [425, 234] width 365 height 34
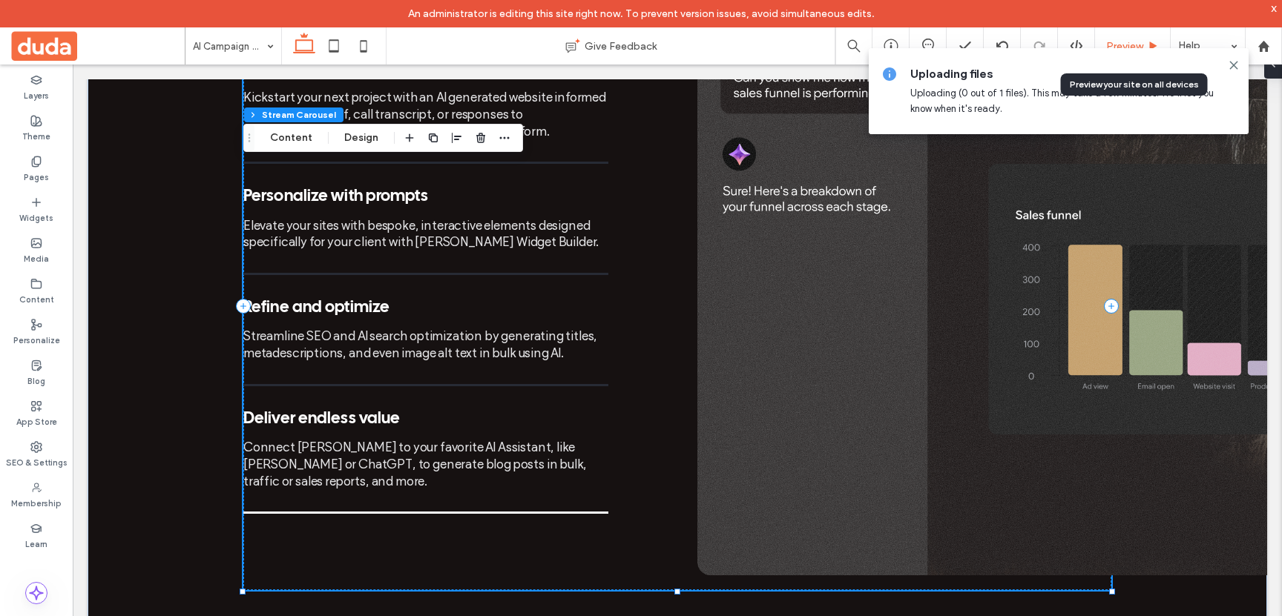
click at [1119, 39] on div "Preview" at bounding box center [1133, 45] width 76 height 37
click at [1122, 44] on span "Preview" at bounding box center [1124, 46] width 37 height 13
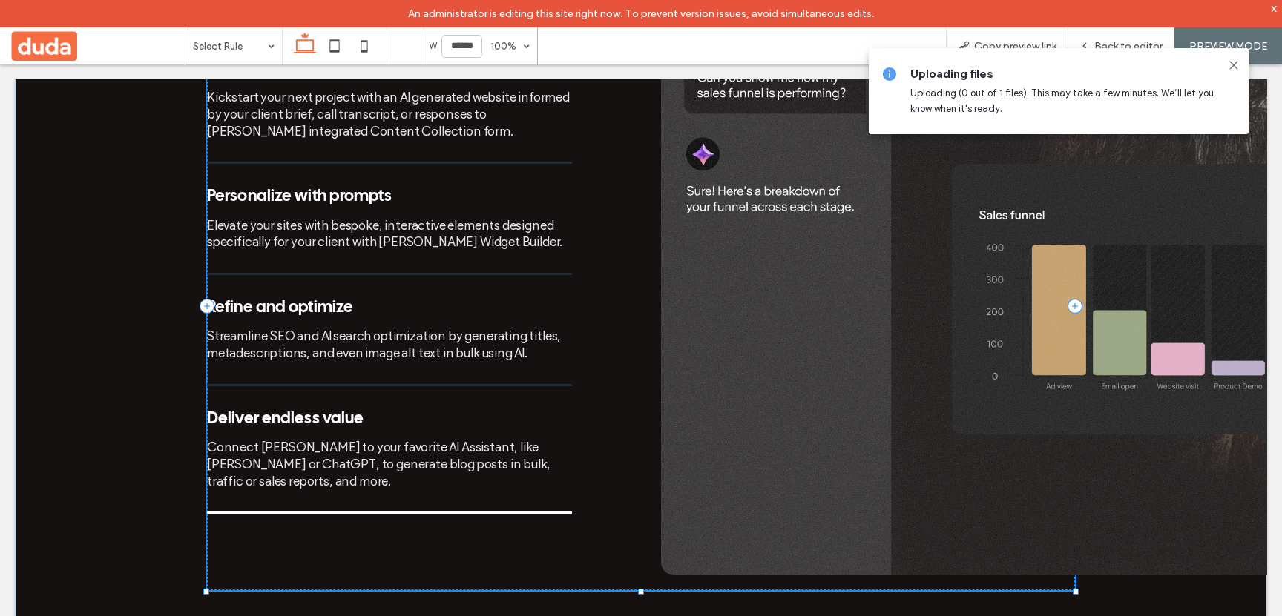
scroll to position [1414, 0]
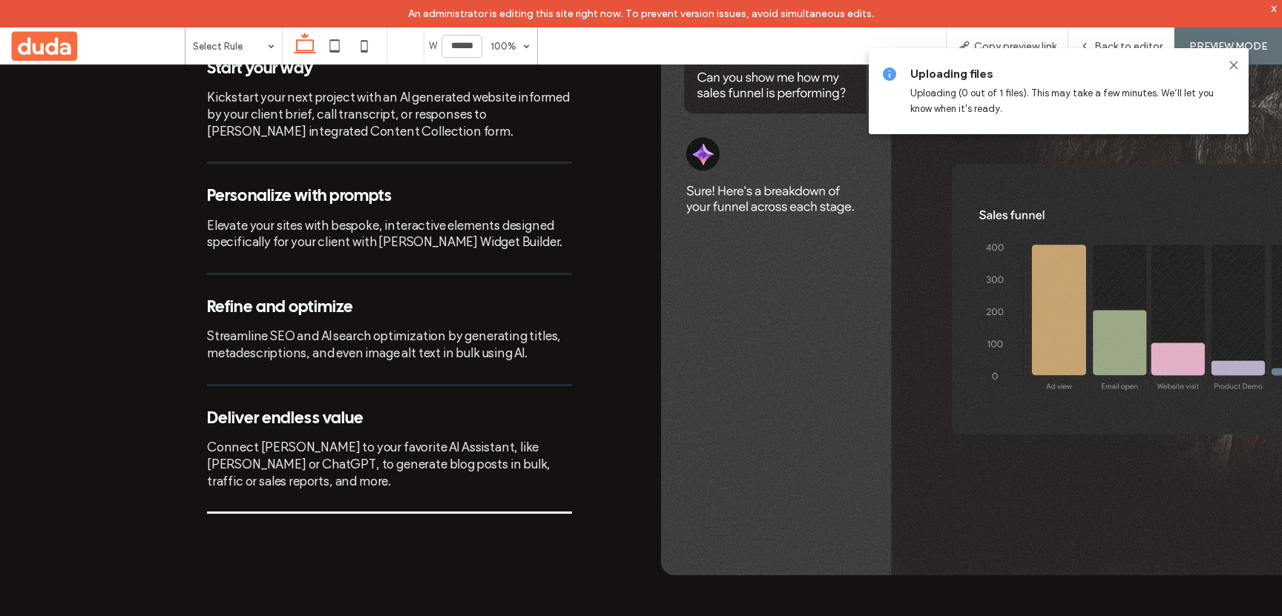
click at [359, 217] on div "Elevate your sites with bespoke, interactive elements designed specifically for…" at bounding box center [389, 234] width 365 height 34
click at [352, 141] on div "Start your way Kickstart your next project with an AI generated website informe…" at bounding box center [389, 299] width 365 height 478
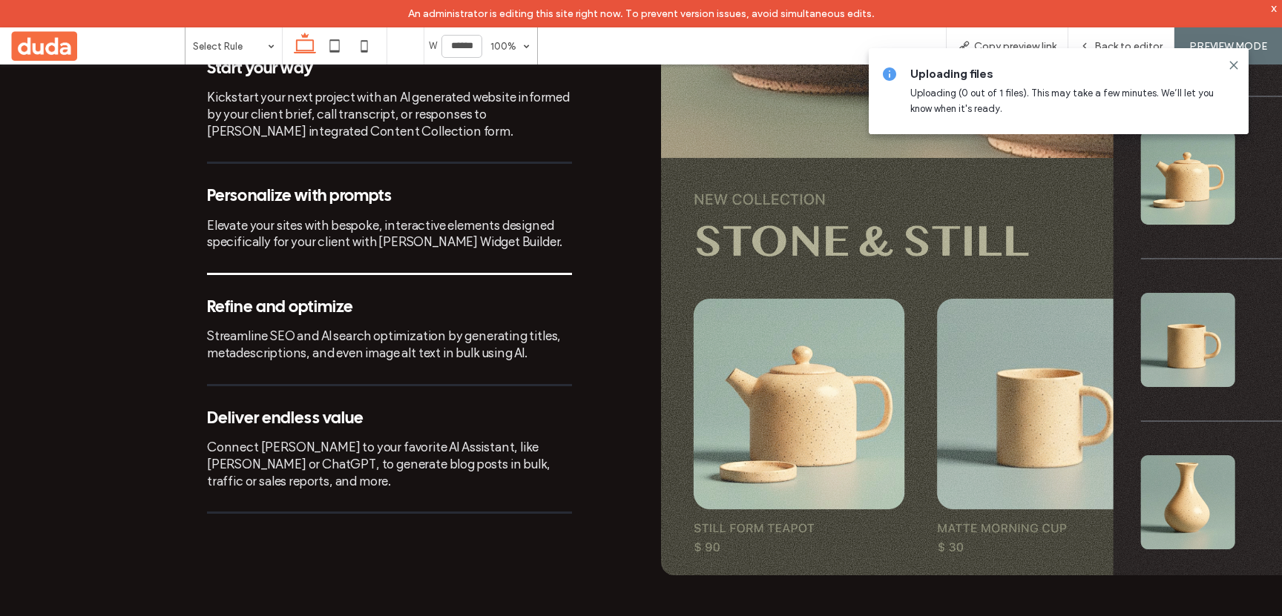
click at [341, 188] on div "Personalize with prompts Elevate your sites with bespoke, interactive elements …" at bounding box center [389, 232] width 365 height 88
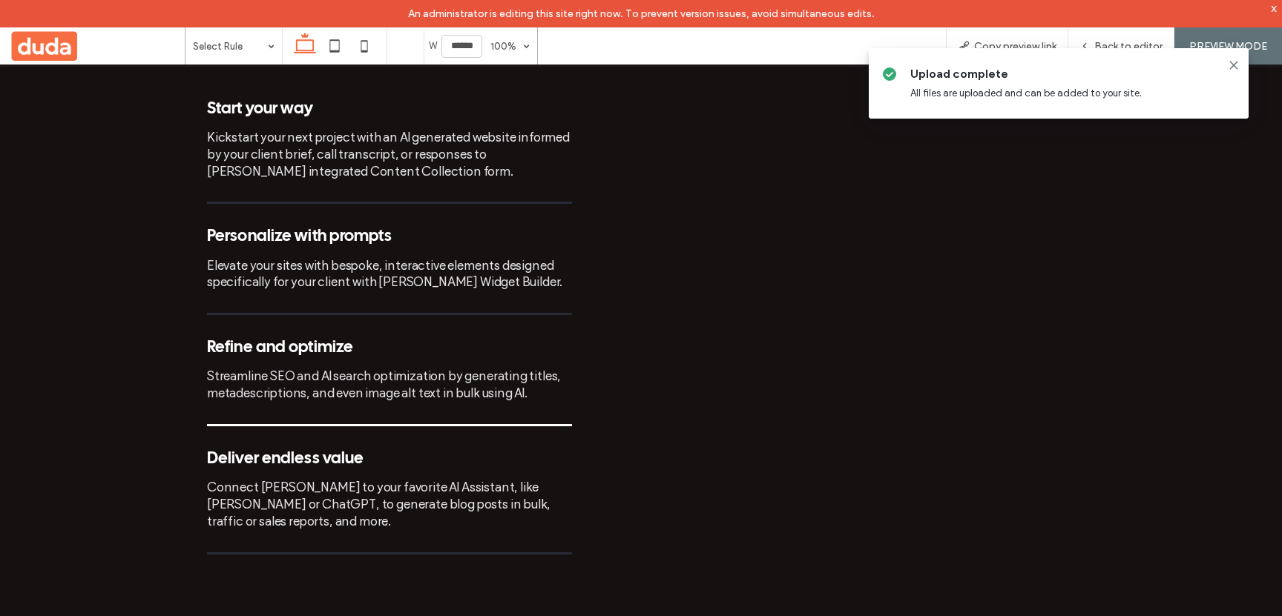
scroll to position [1334, 0]
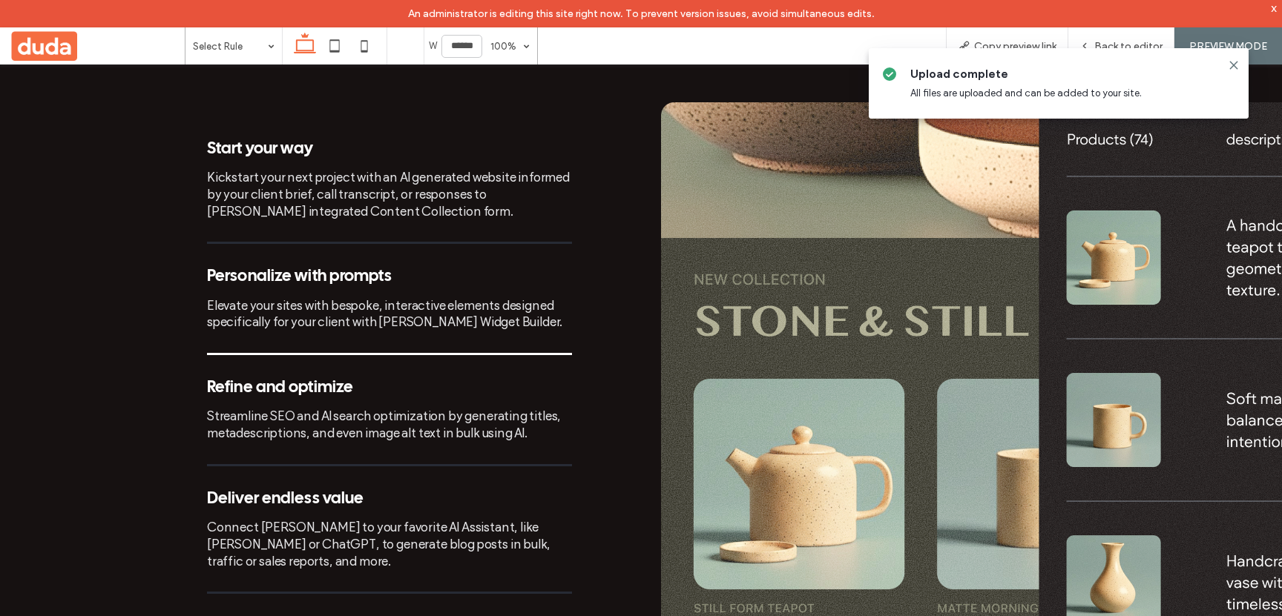
click at [216, 181] on div "Start your way Kickstart your next project with an AI generated website informe…" at bounding box center [389, 379] width 365 height 478
click at [243, 169] on div "Kickstart your next project with an AI generated website informed by your clien…" at bounding box center [389, 194] width 365 height 50
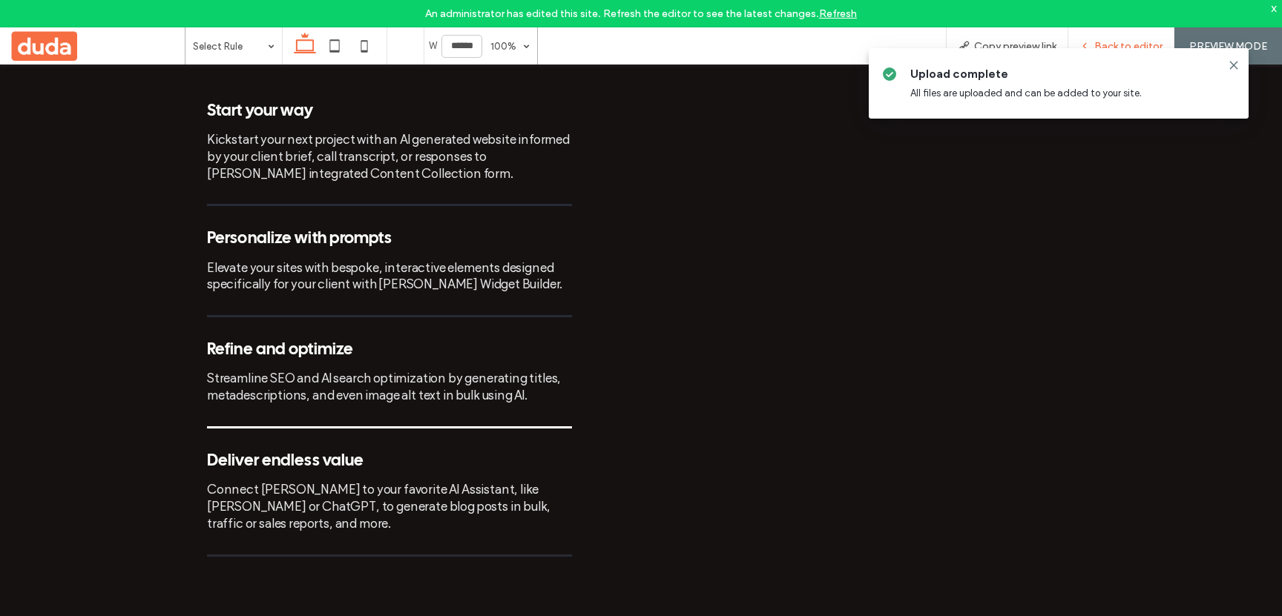
click at [1113, 43] on span "Back to editor" at bounding box center [1128, 46] width 68 height 13
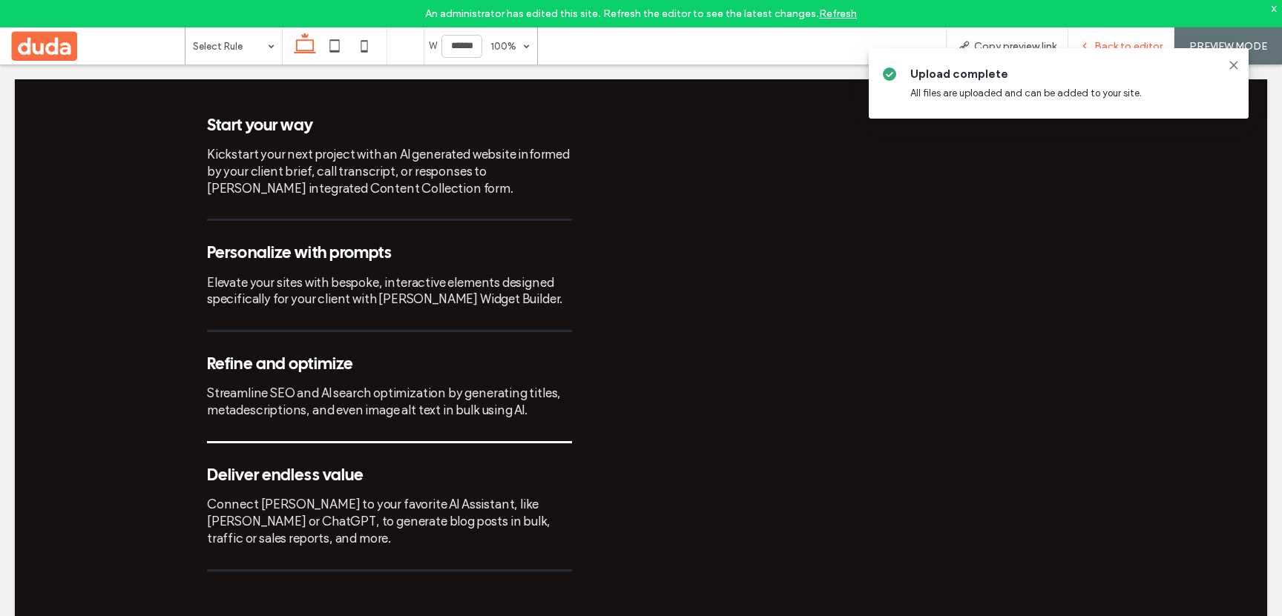
scroll to position [1348, 0]
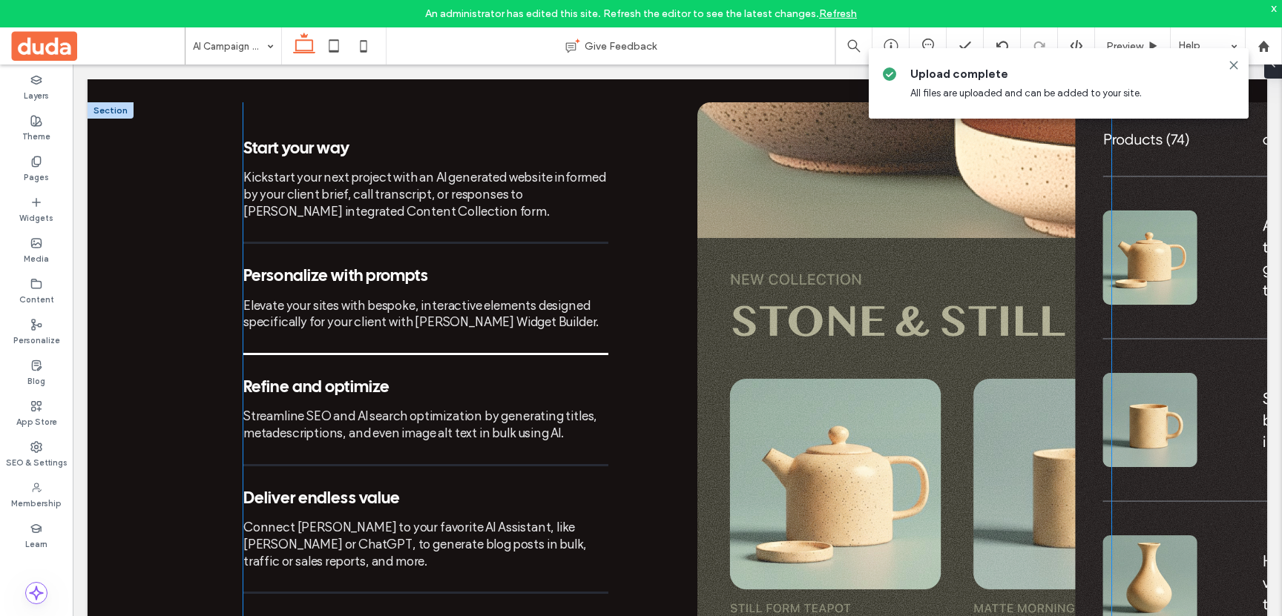
click at [439, 268] on div "Personalize with prompts Elevate your sites with bespoke, interactive elements …" at bounding box center [425, 312] width 365 height 88
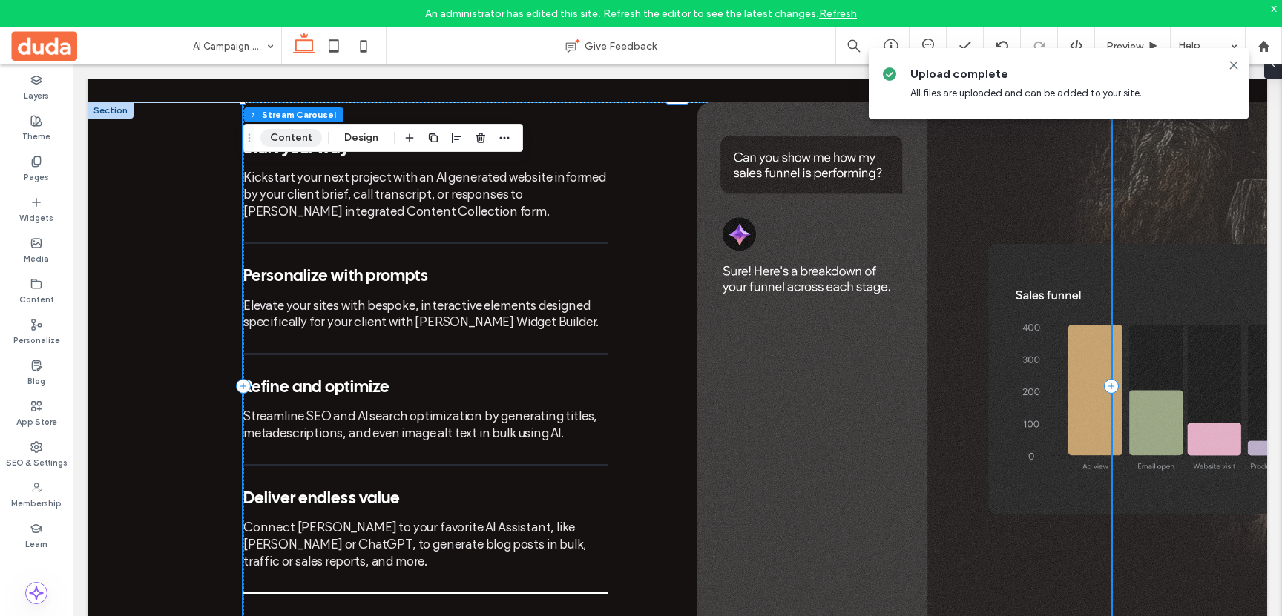
click at [299, 137] on button "Content" at bounding box center [291, 138] width 62 height 18
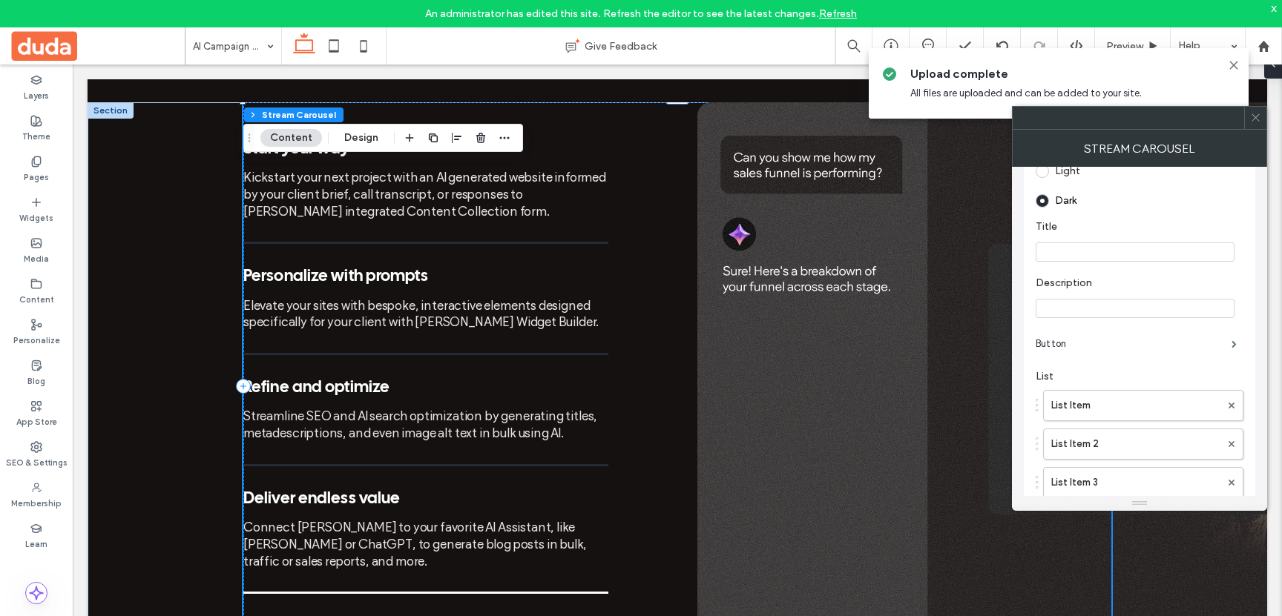
scroll to position [271, 0]
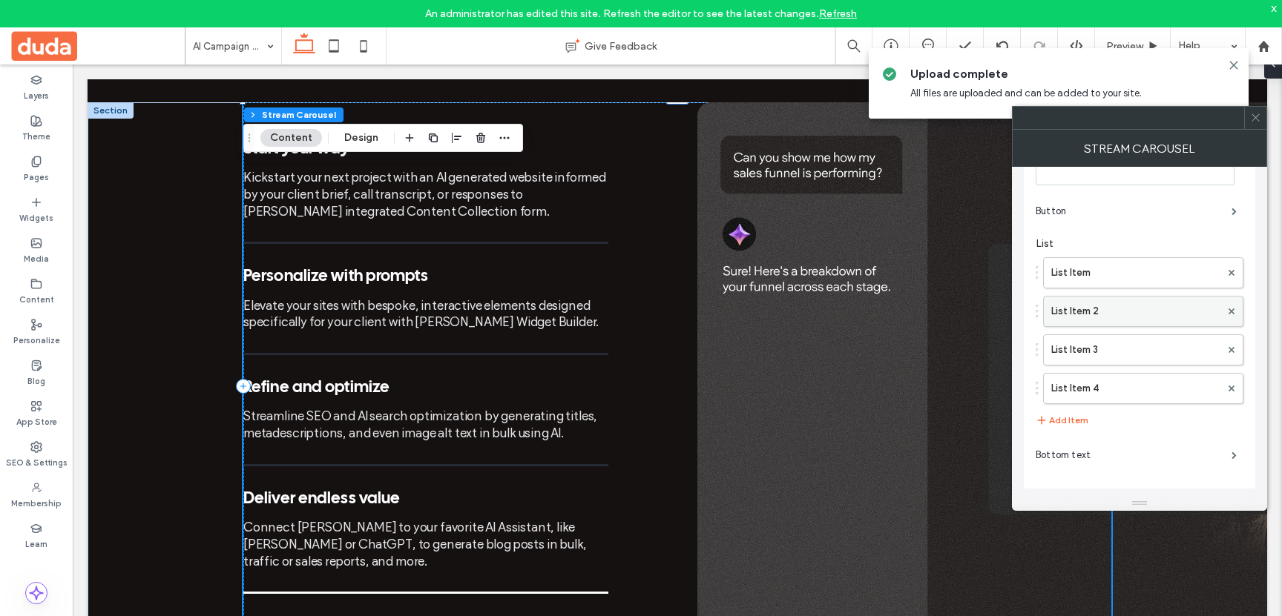
click at [1103, 297] on label "List Item 2" at bounding box center [1135, 312] width 169 height 30
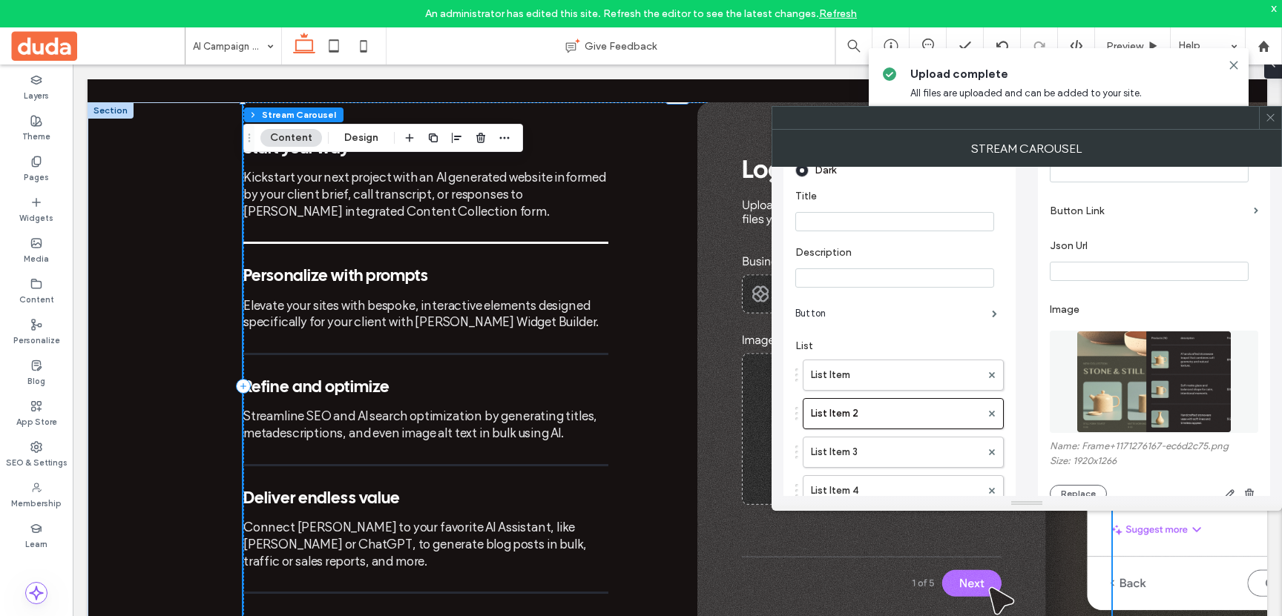
scroll to position [49, 0]
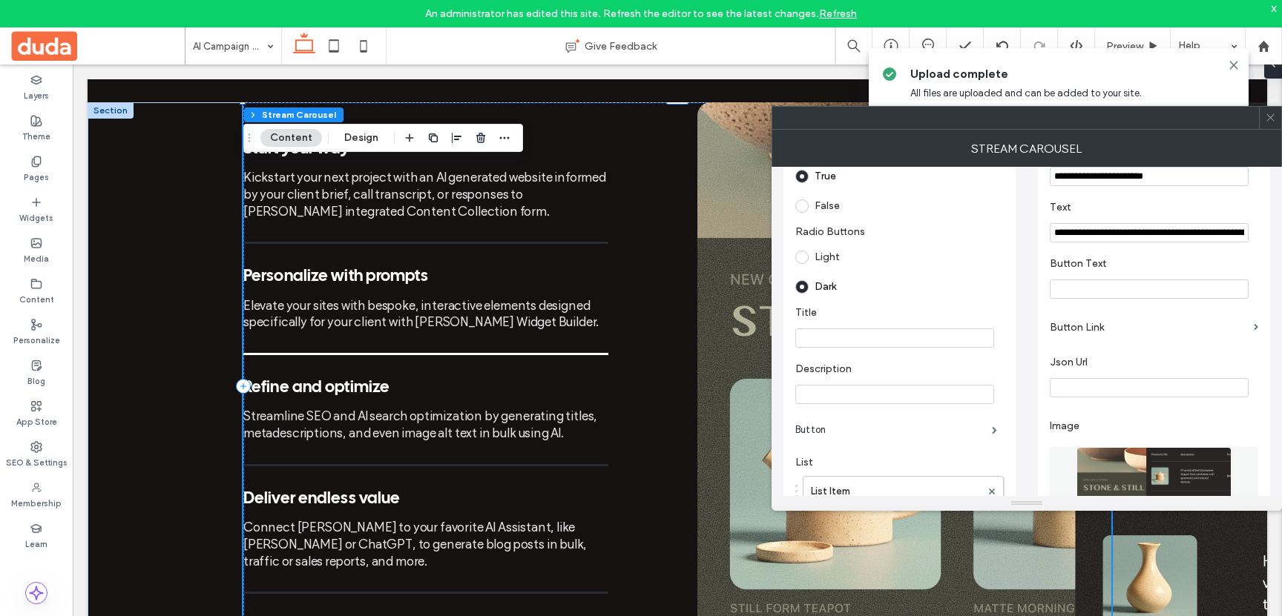
click at [1270, 119] on icon at bounding box center [1270, 117] width 11 height 11
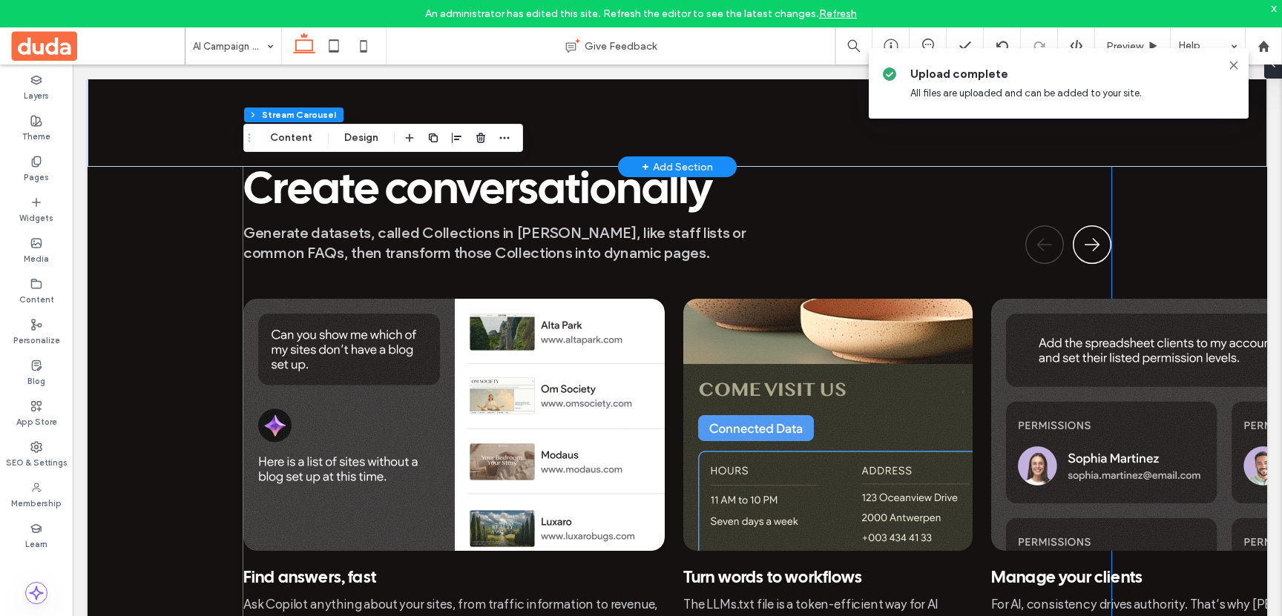
scroll to position [1969, 0]
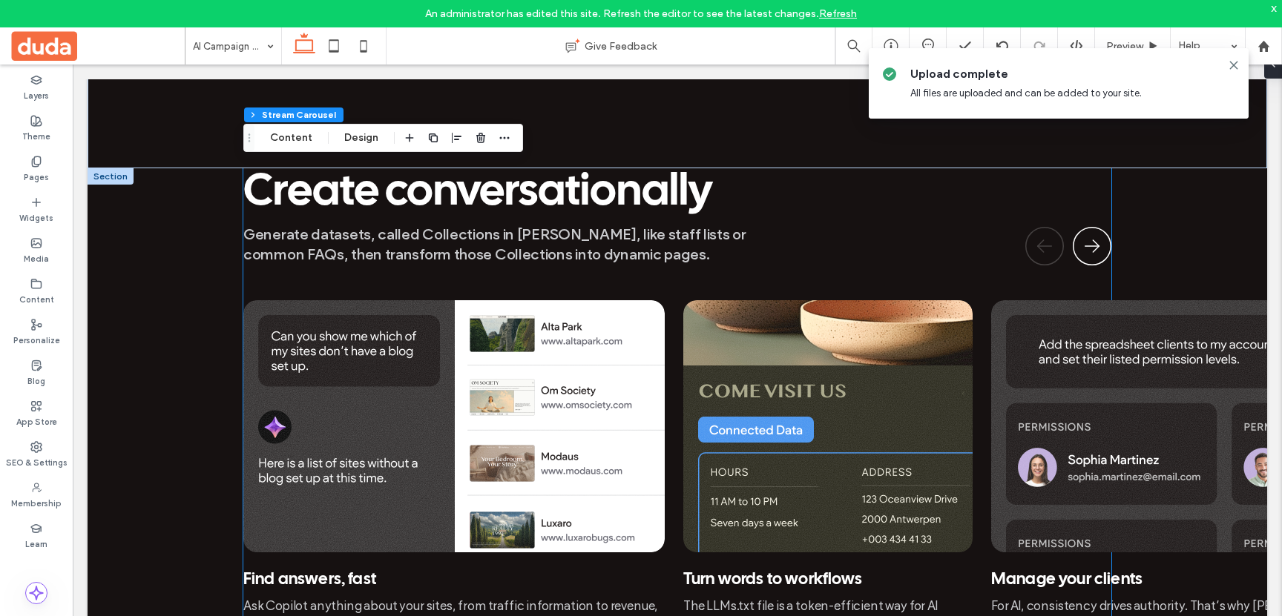
click at [579, 369] on img at bounding box center [453, 426] width 421 height 252
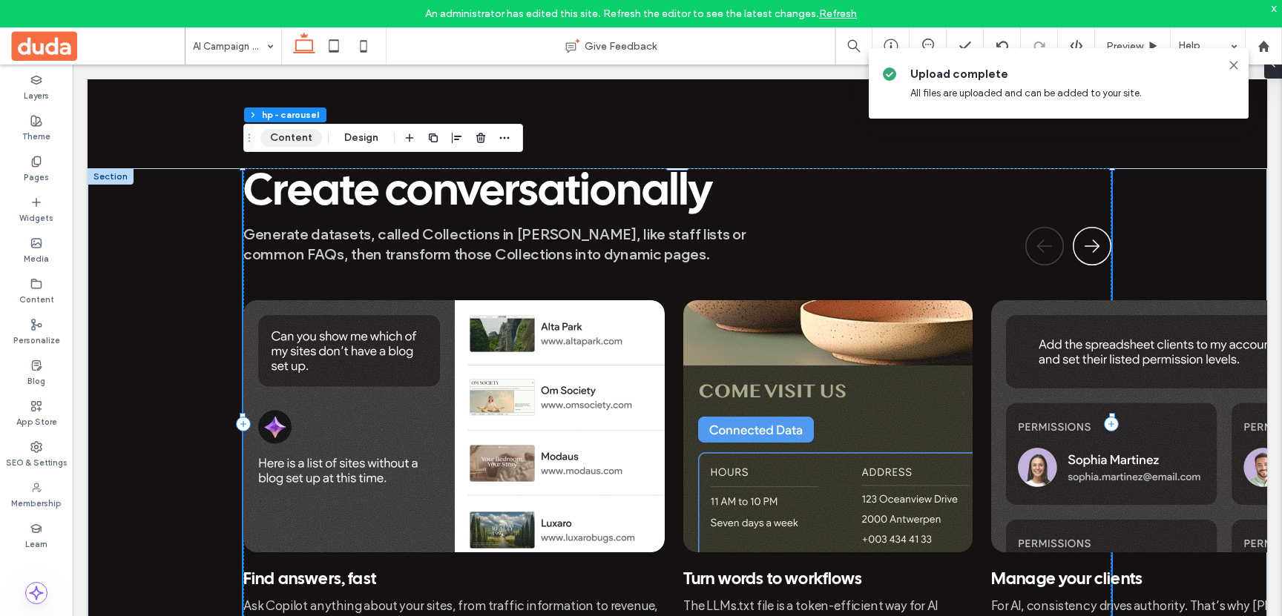
click at [297, 143] on button "Content" at bounding box center [291, 138] width 62 height 18
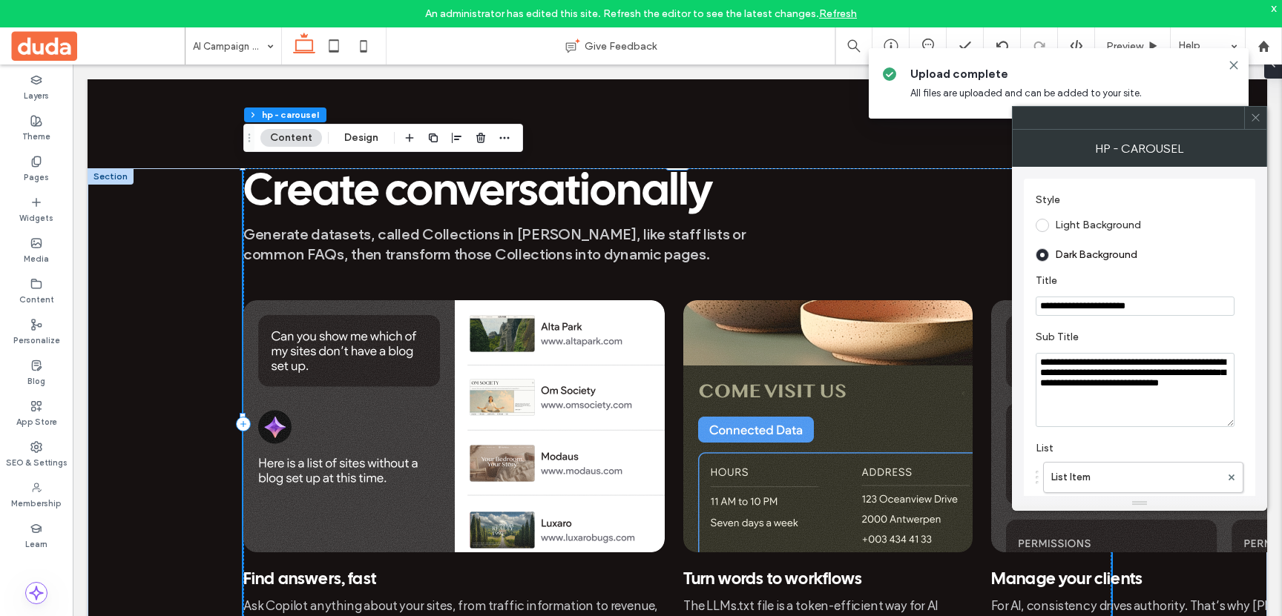
scroll to position [169, 0]
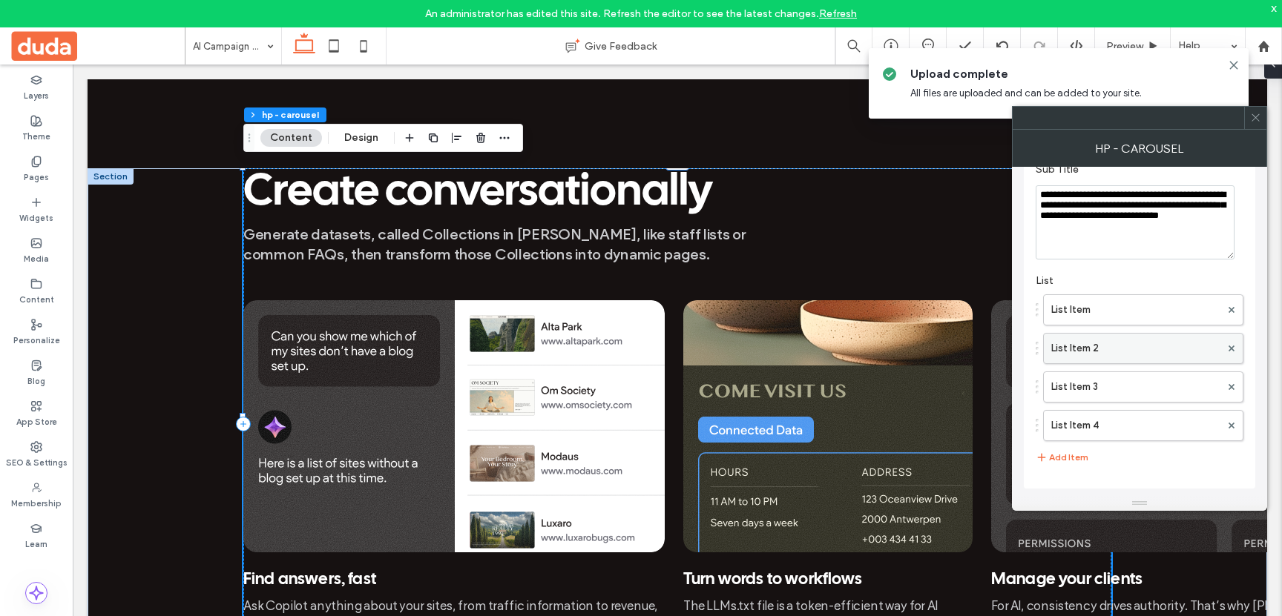
click at [1129, 340] on label "List Item 2" at bounding box center [1135, 349] width 169 height 30
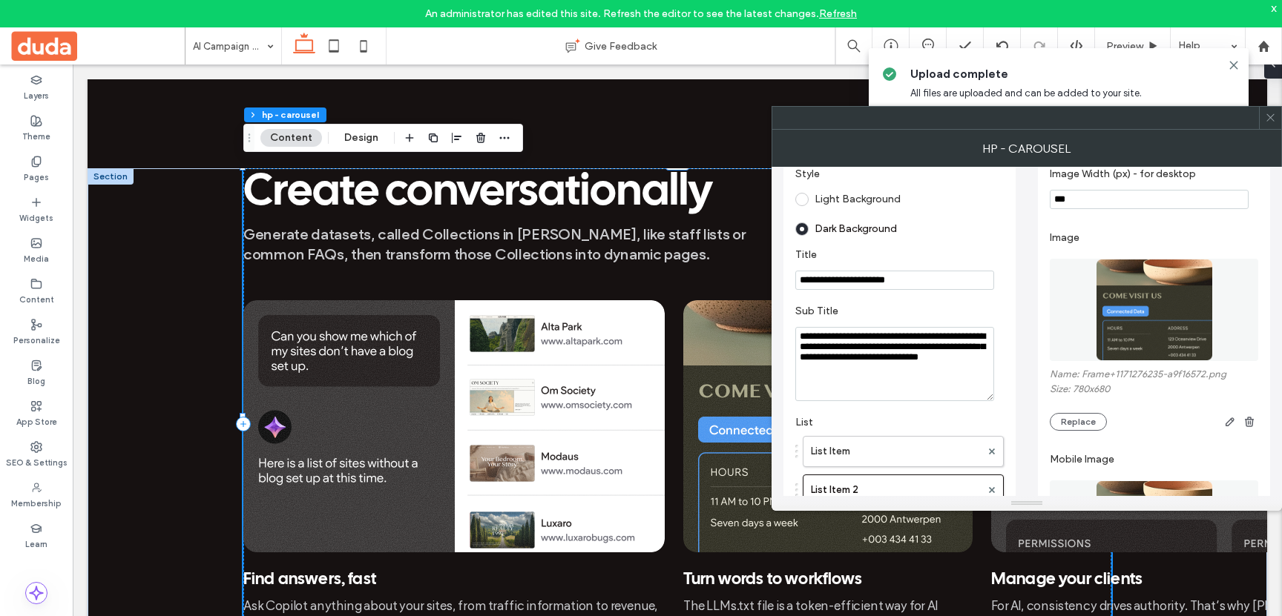
scroll to position [30, 0]
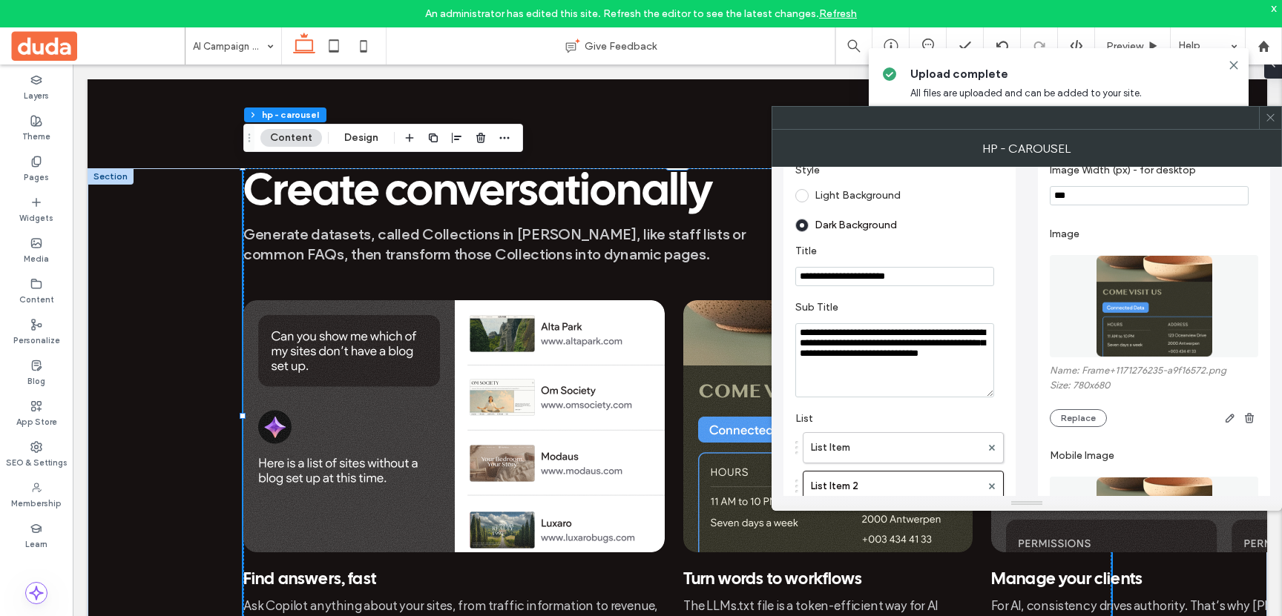
click at [1274, 115] on icon at bounding box center [1270, 117] width 11 height 11
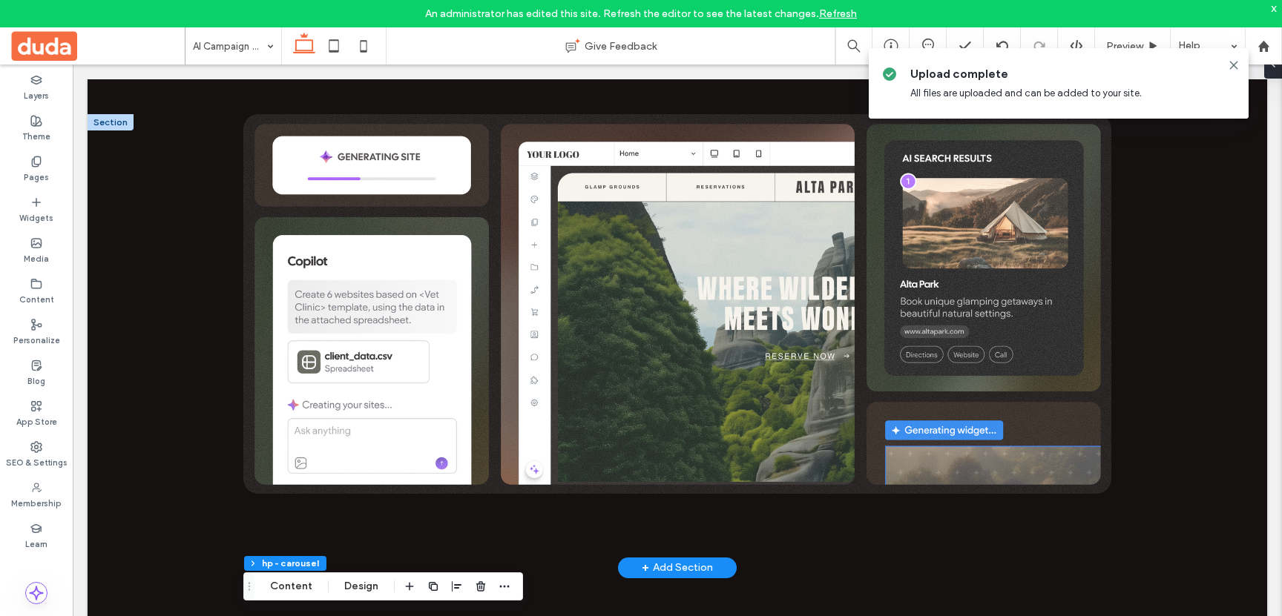
scroll to position [389, 0]
